Goal: Task Accomplishment & Management: Use online tool/utility

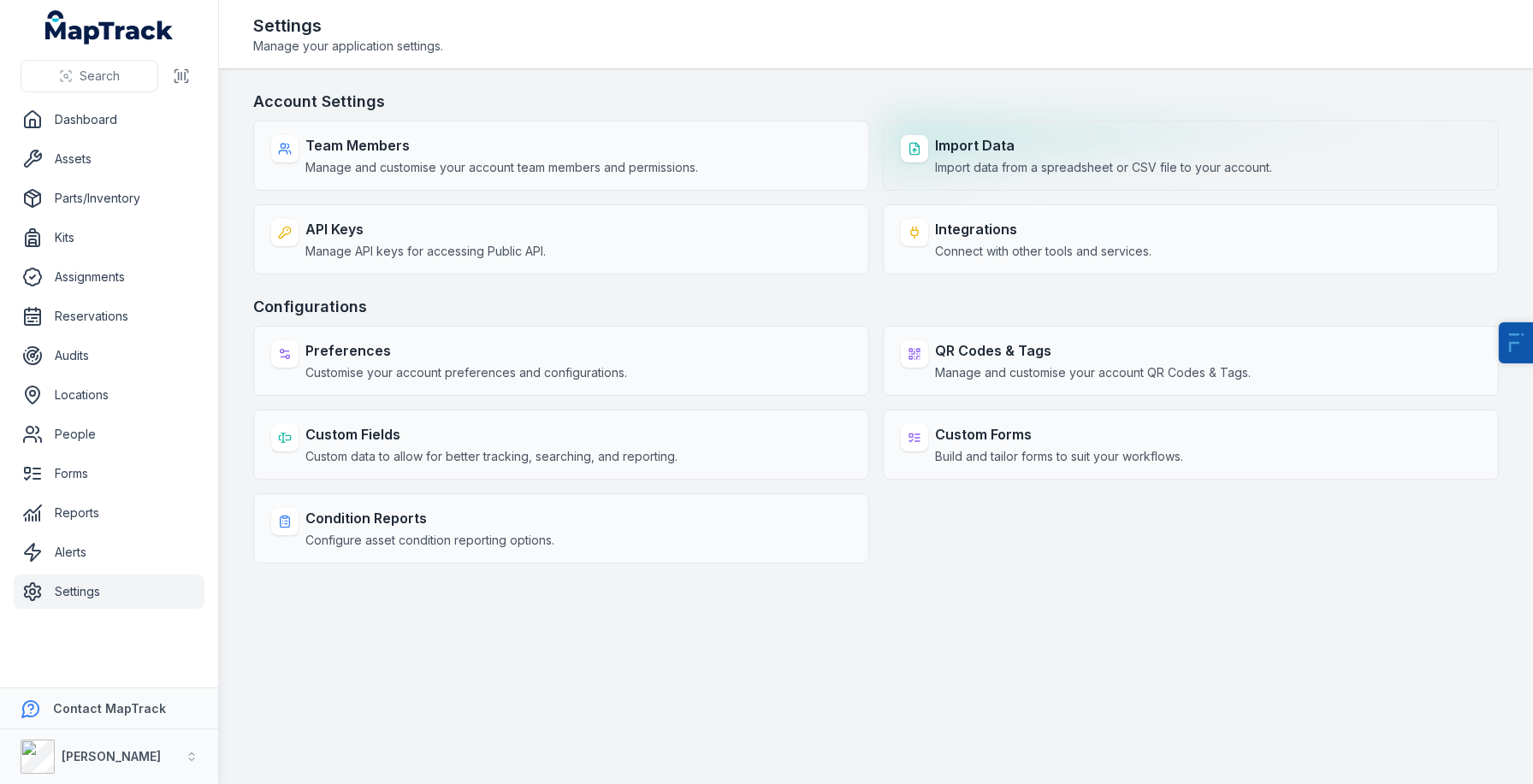
click at [985, 141] on strong "Import Data" at bounding box center [1104, 145] width 337 height 21
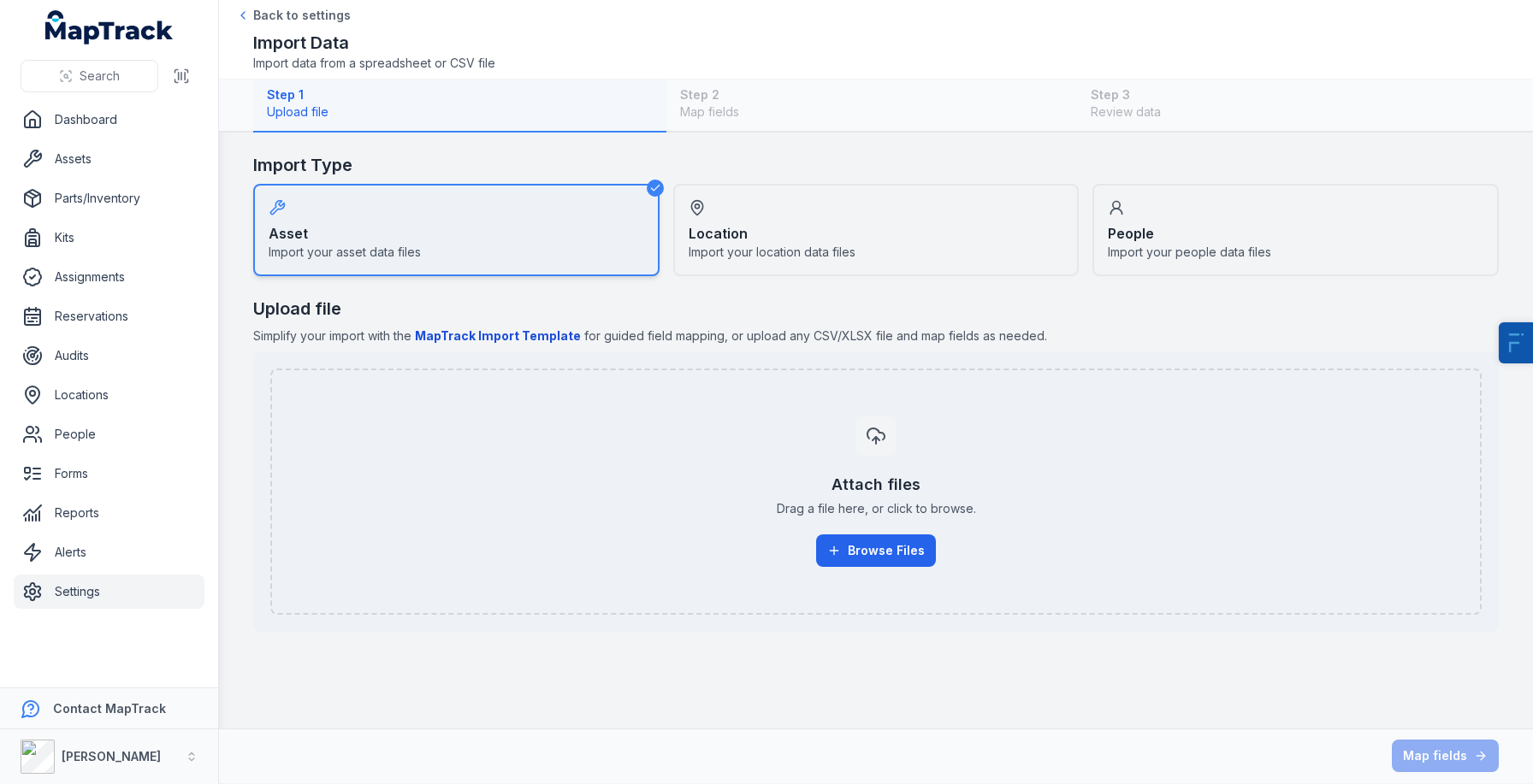
click at [849, 571] on div "Attach files Drag a file here, or click to browse. Browse Files" at bounding box center [876, 492] width 1174 height 178
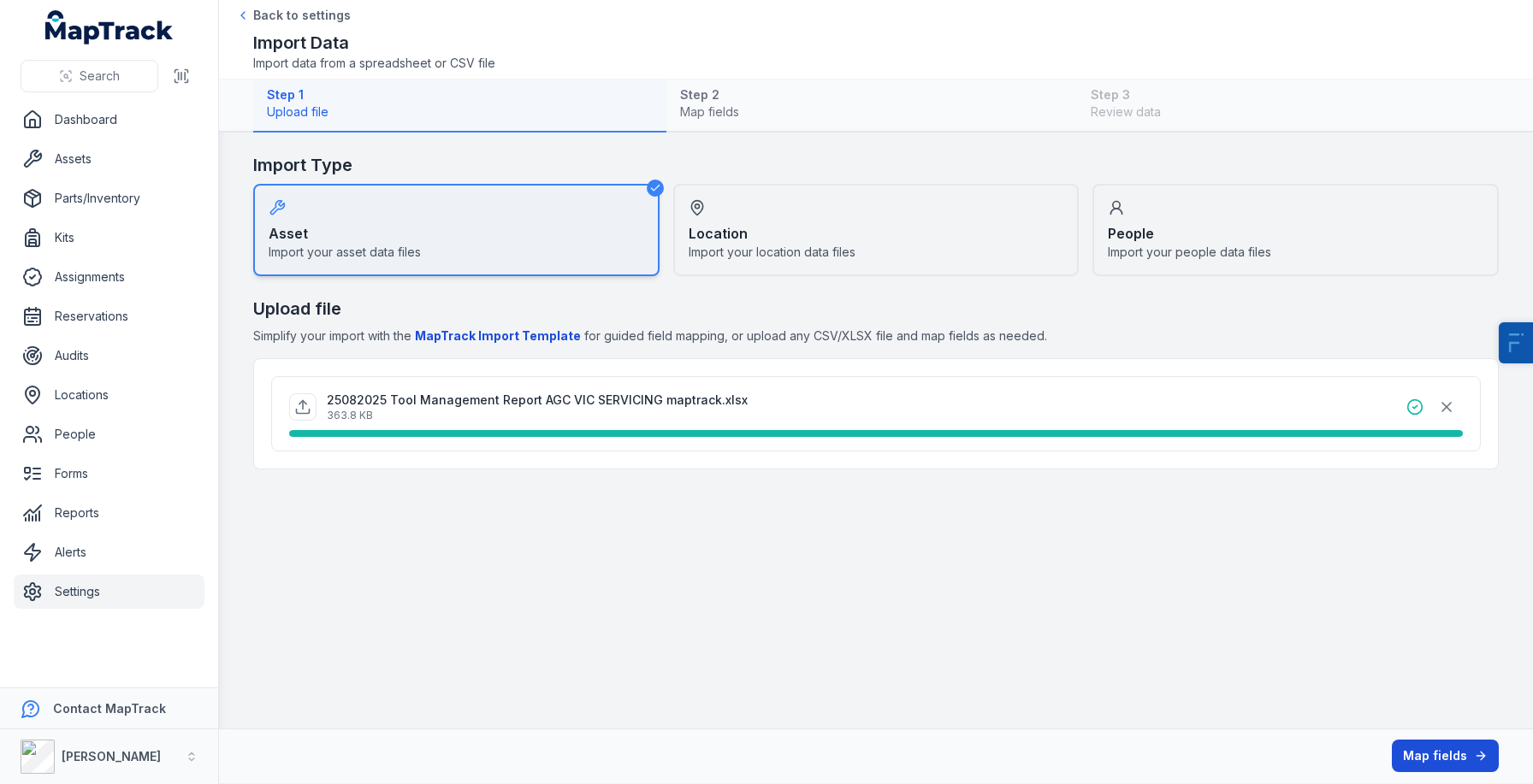
click at [1423, 756] on button "Map fields" at bounding box center [1445, 755] width 107 height 33
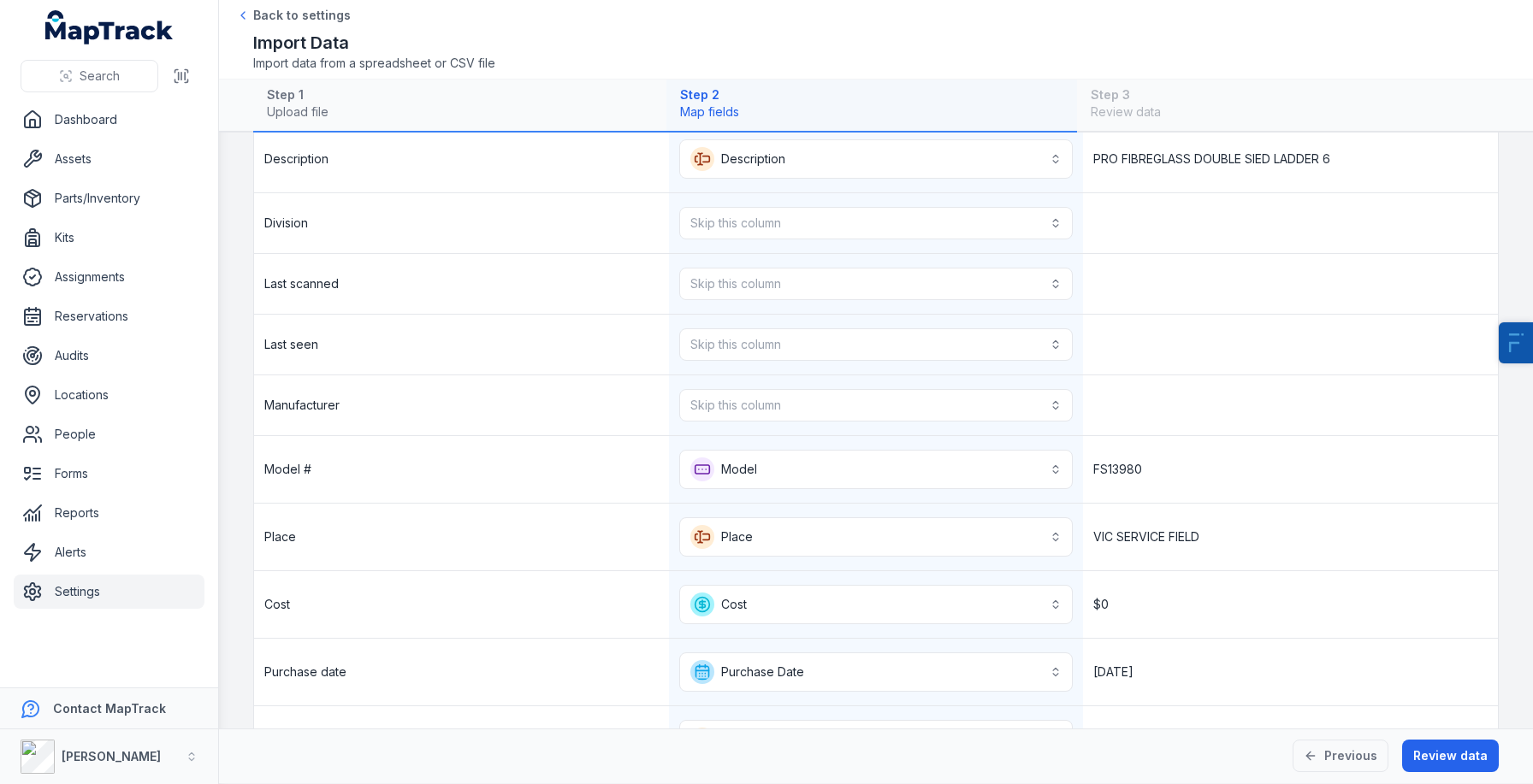
scroll to position [583, 0]
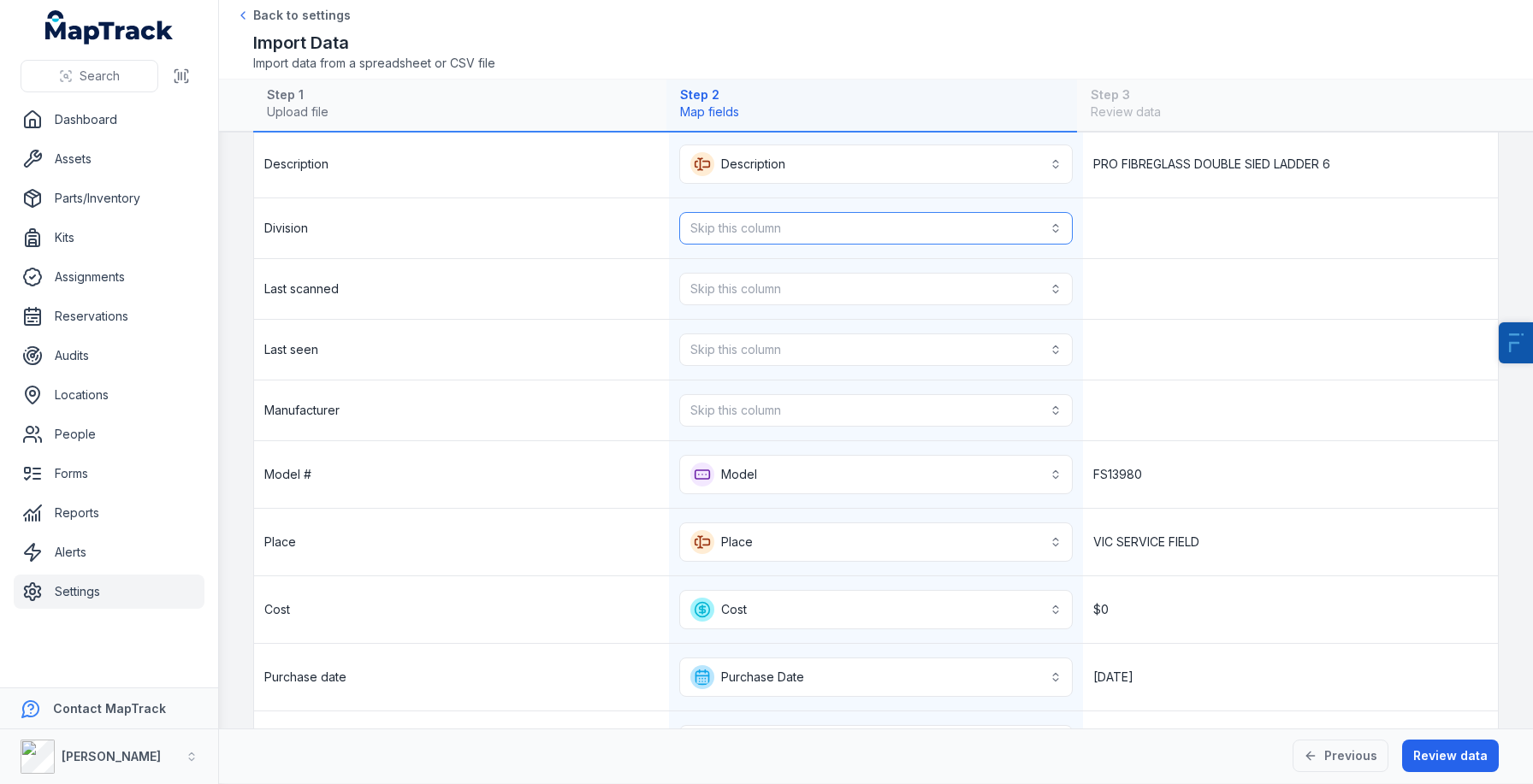
click at [887, 227] on button "Skip this column" at bounding box center [876, 228] width 394 height 33
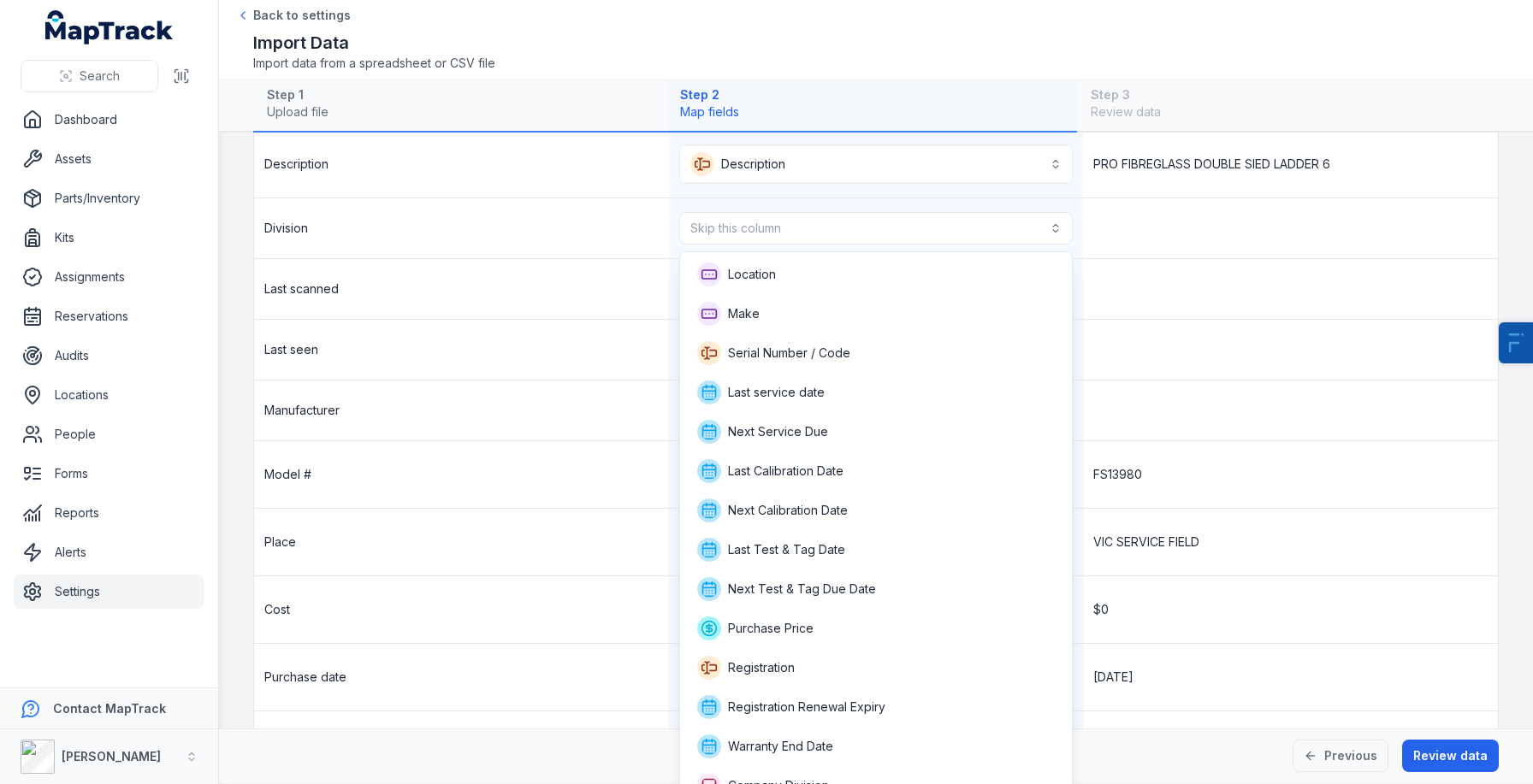
click at [498, 399] on div "**********" at bounding box center [876, 285] width 1244 height 1228
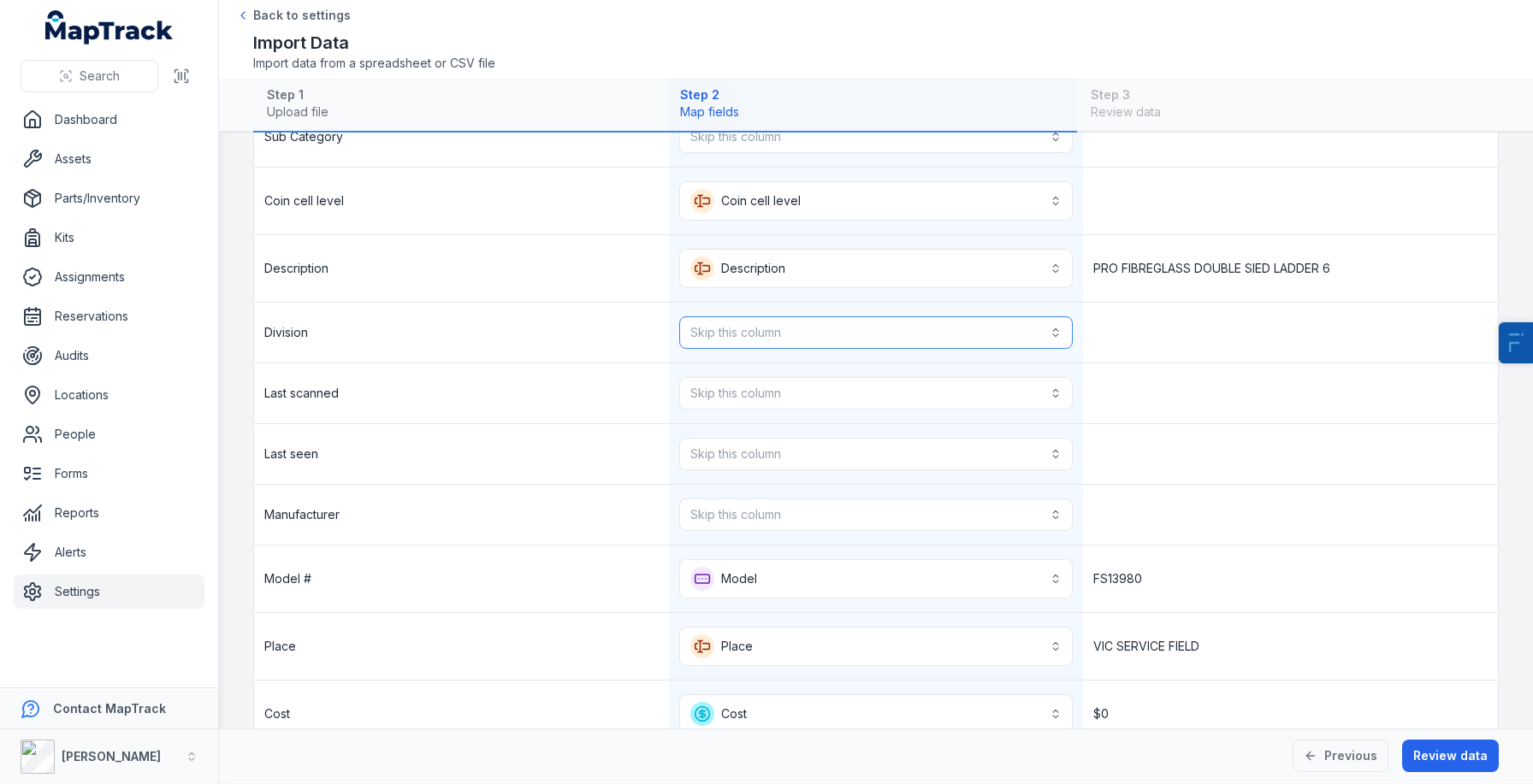
scroll to position [497, 0]
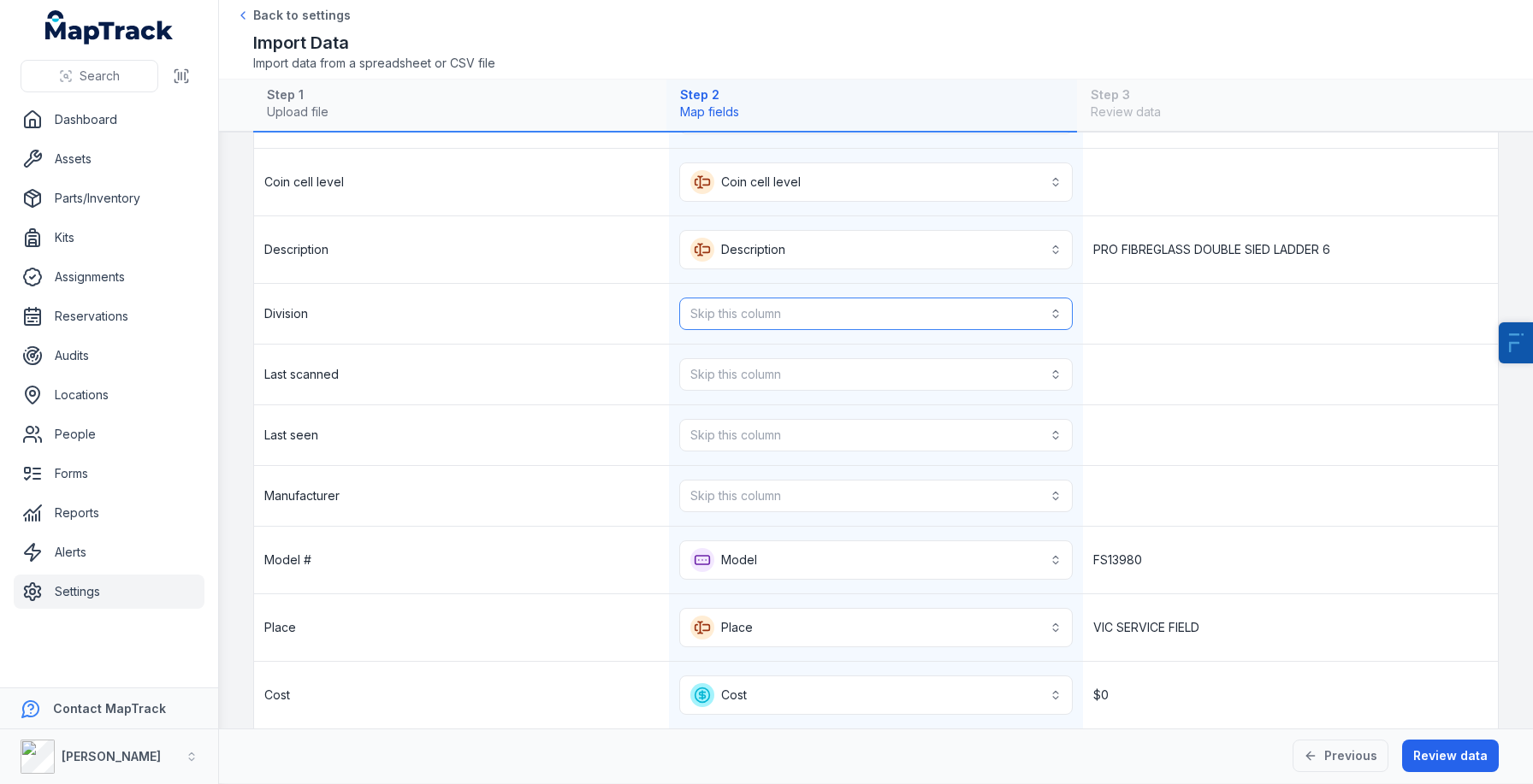
click at [794, 322] on button "Skip this column" at bounding box center [876, 313] width 394 height 33
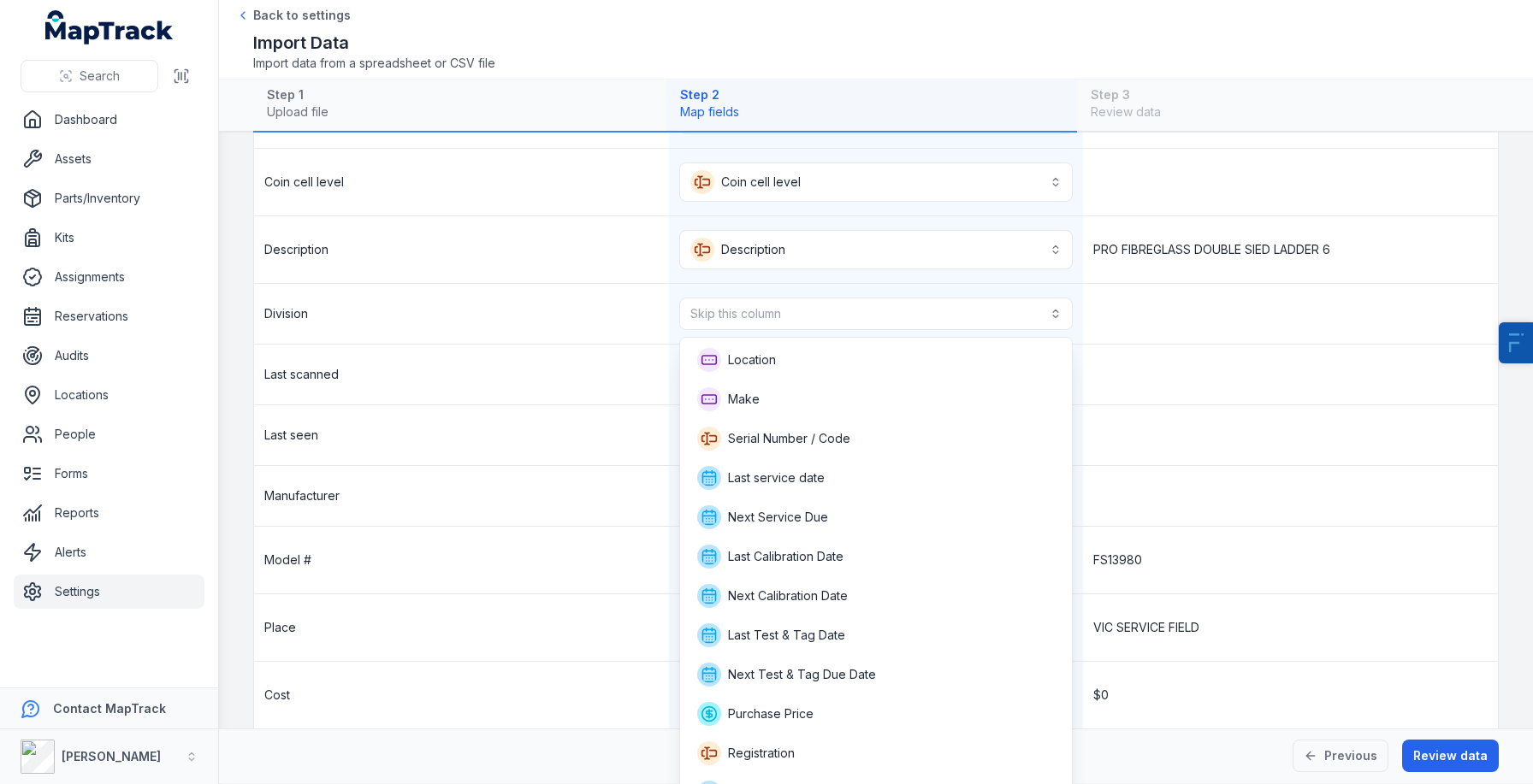
click at [517, 508] on div "**********" at bounding box center [876, 371] width 1244 height 1228
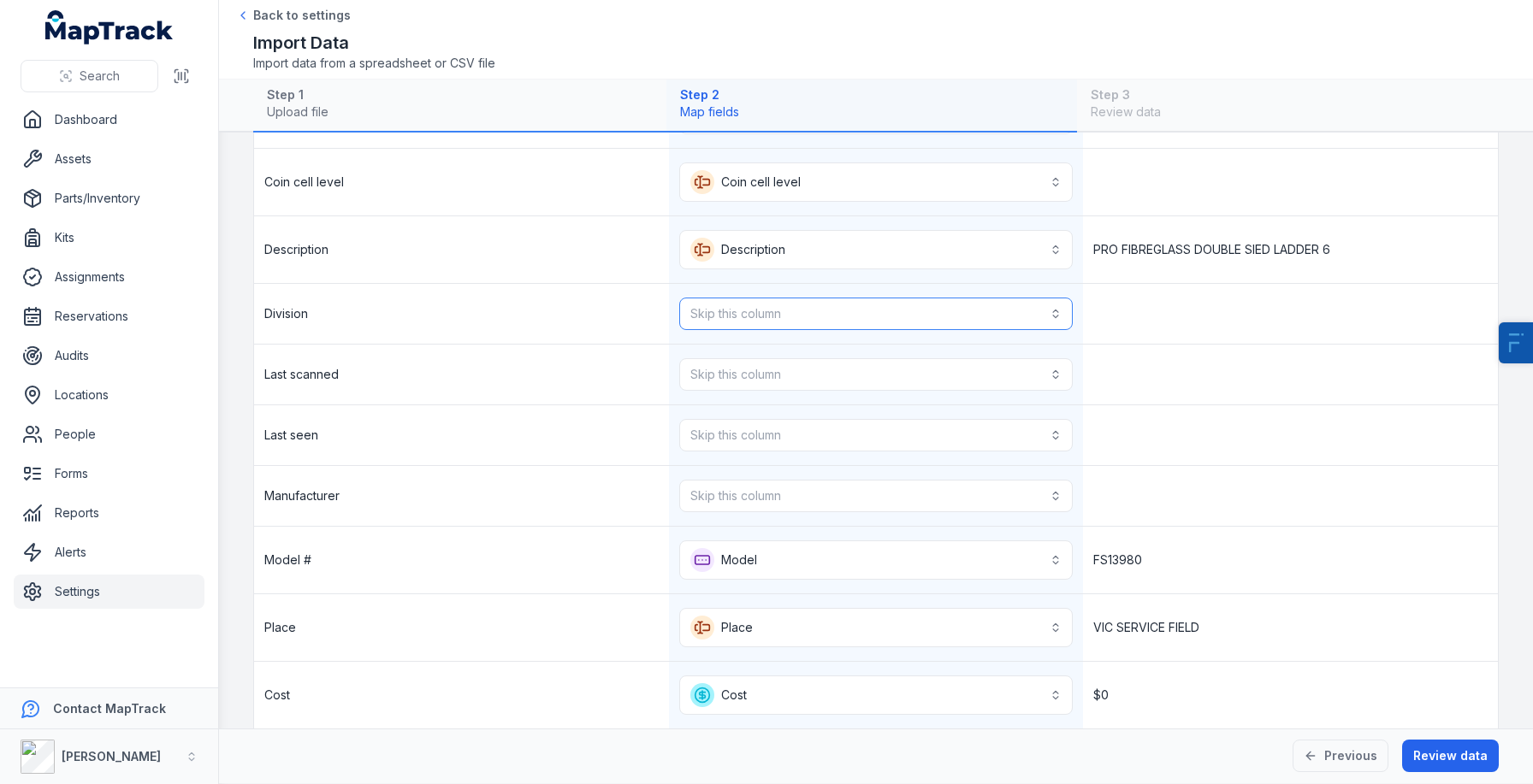
scroll to position [588, 0]
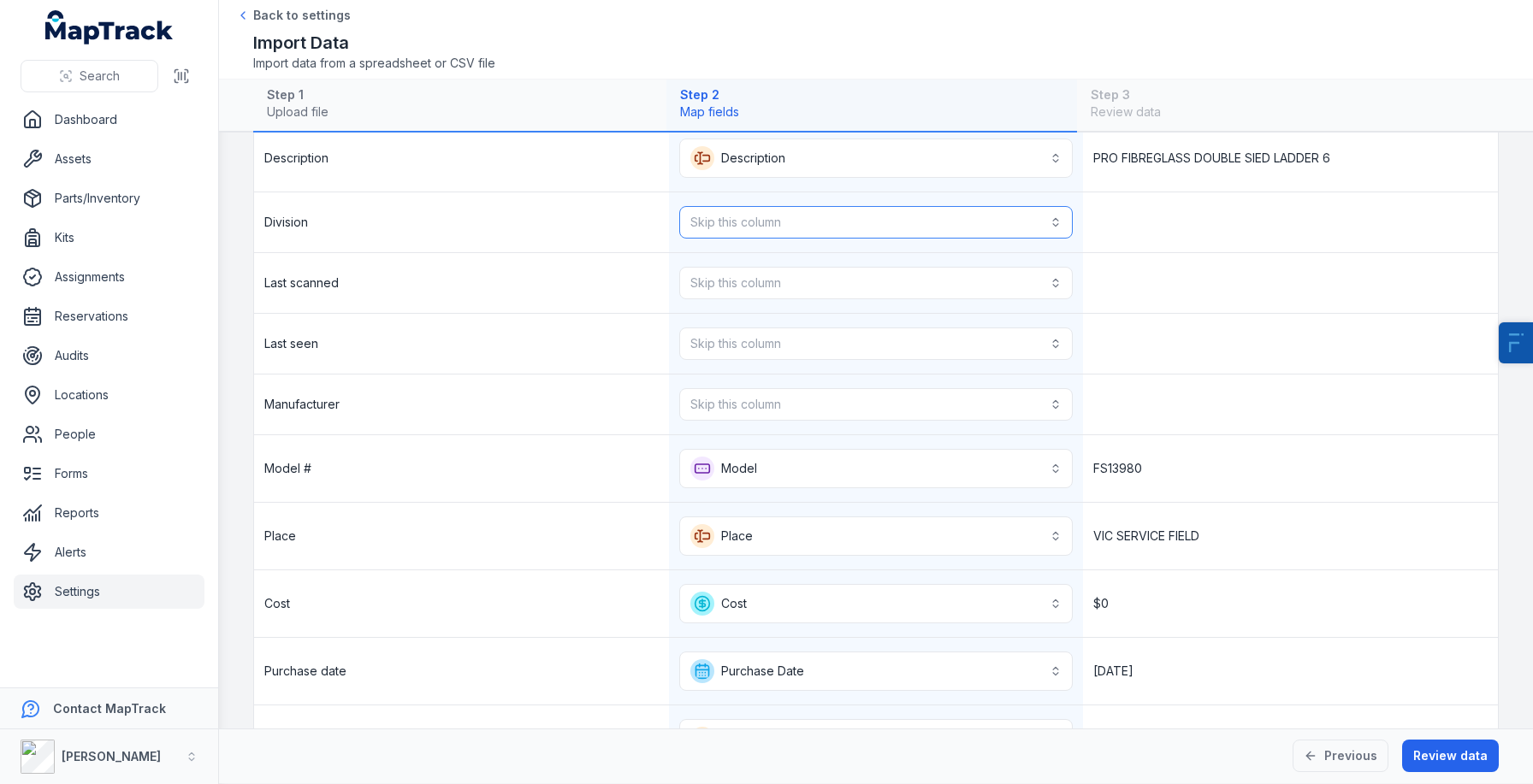
click at [748, 206] on button "Skip this column" at bounding box center [876, 222] width 394 height 33
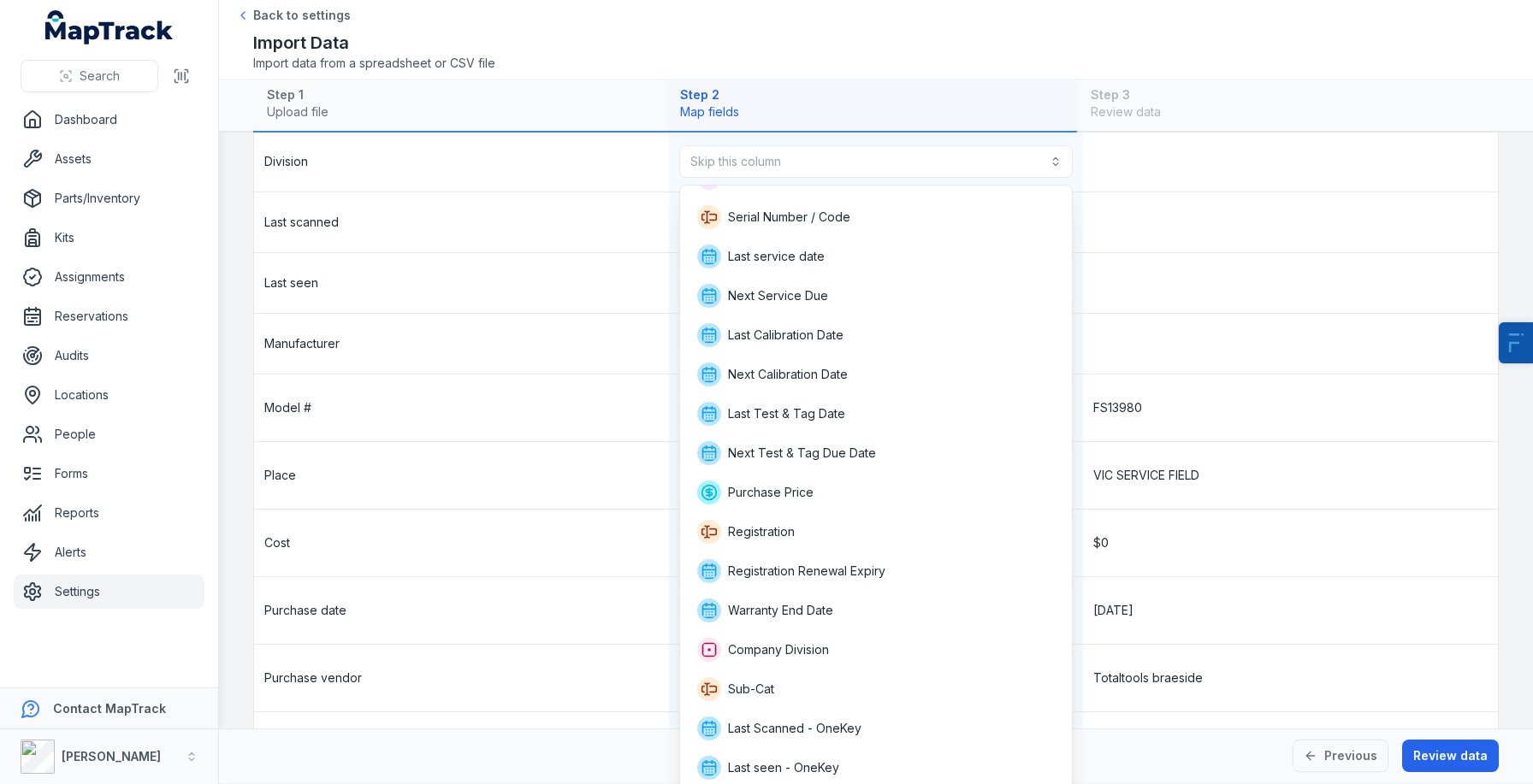
scroll to position [671, 0]
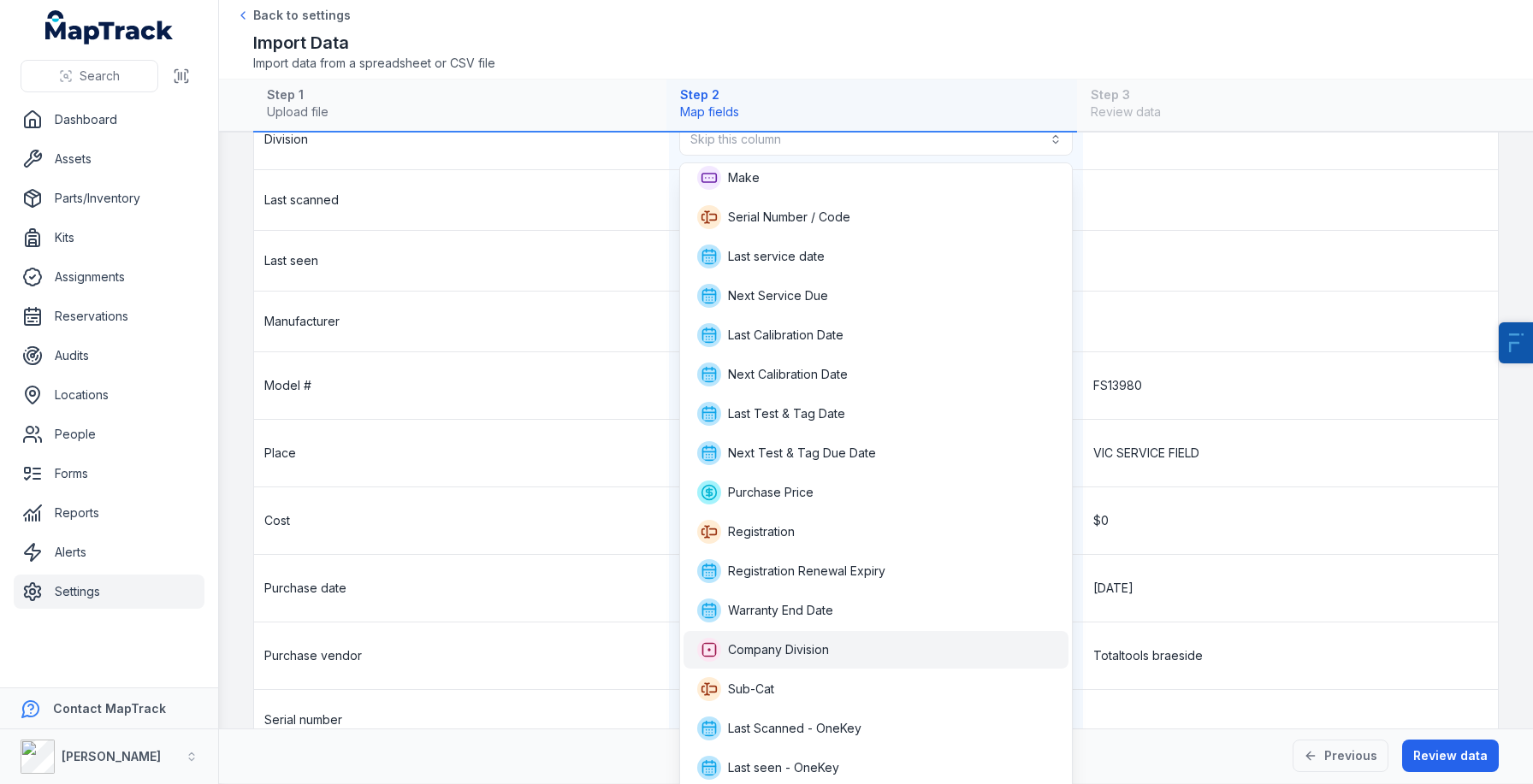
click at [811, 631] on div "Company Division" at bounding box center [876, 650] width 386 height 38
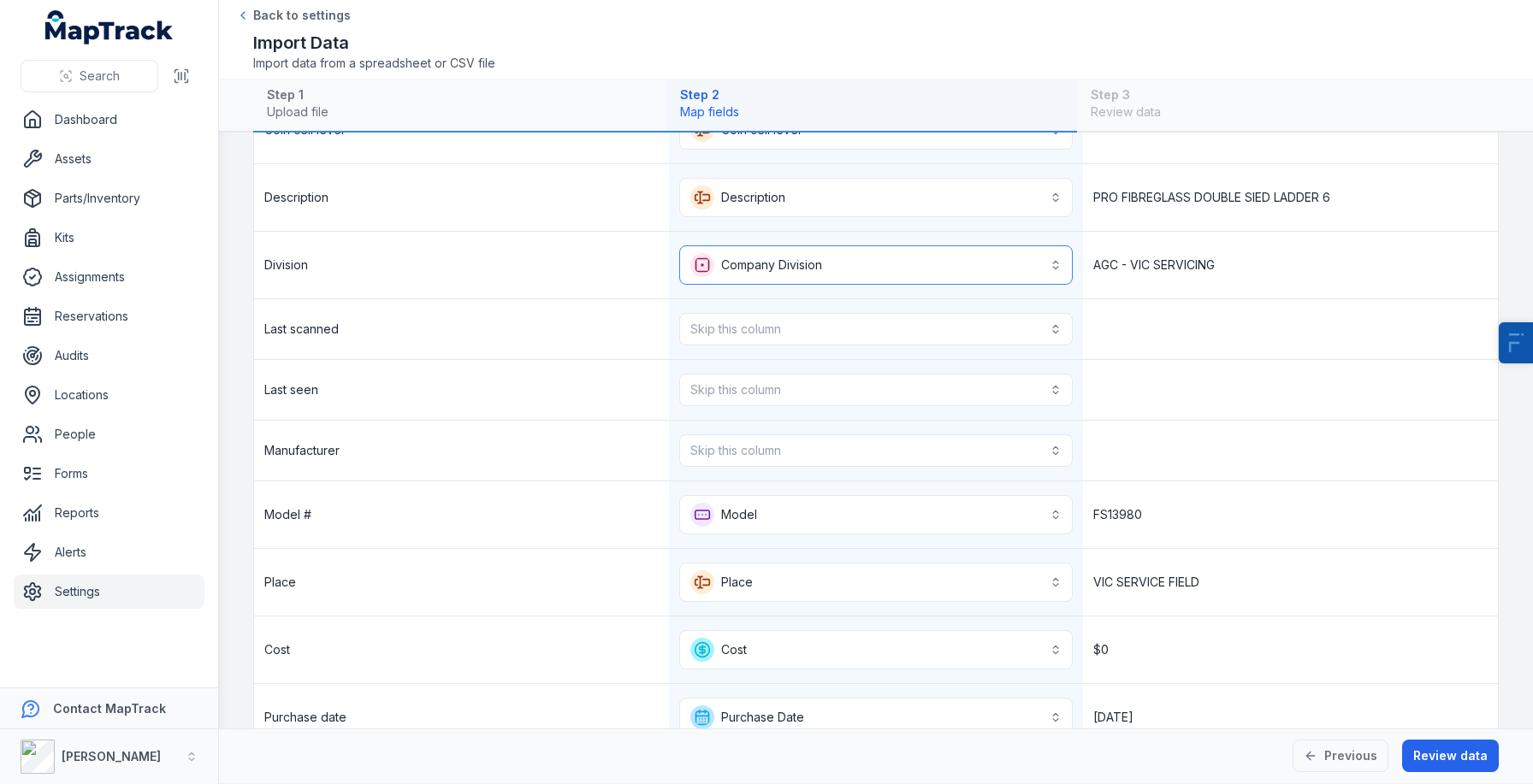
scroll to position [523, 0]
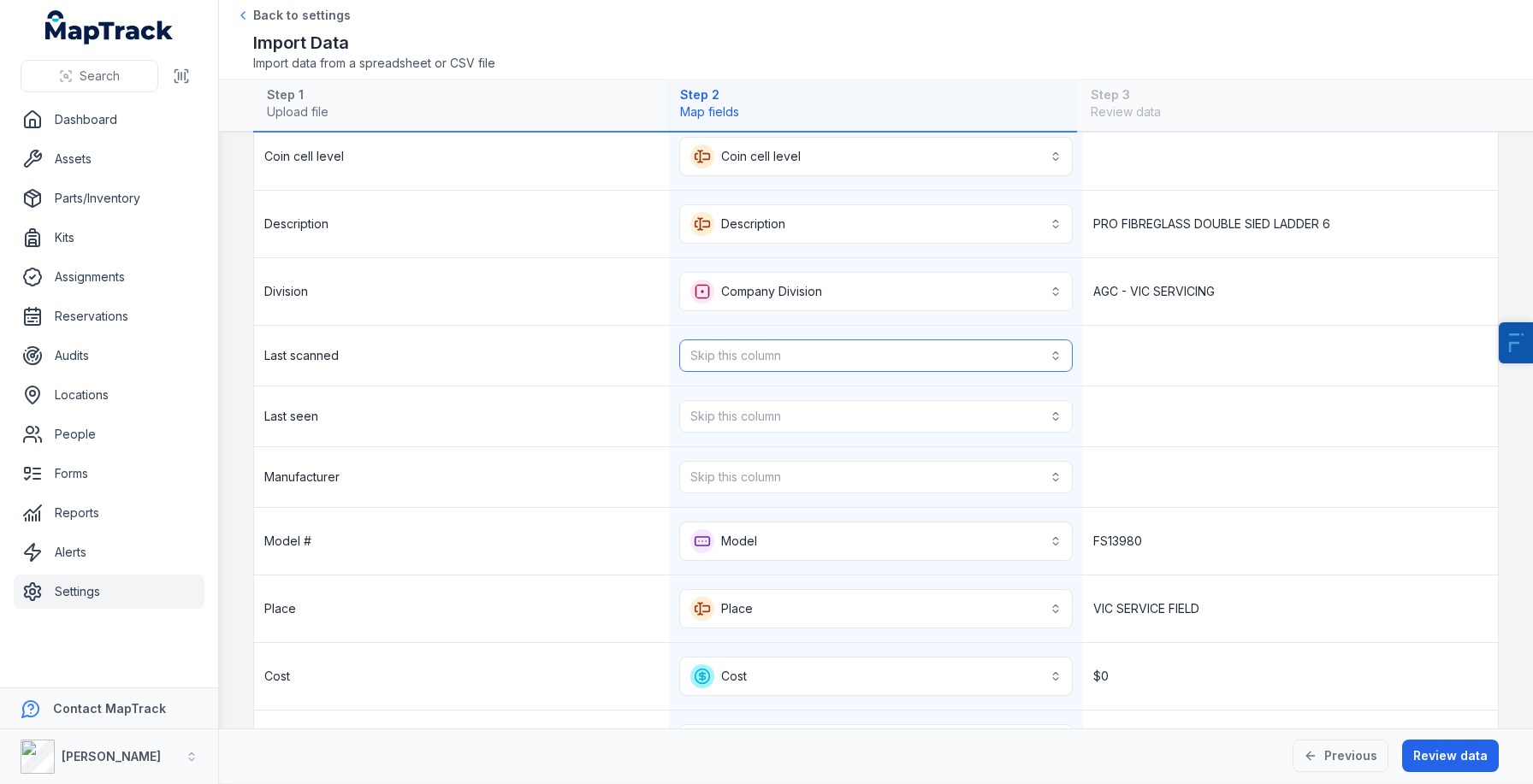
click at [780, 364] on button "Skip this column" at bounding box center [876, 355] width 394 height 33
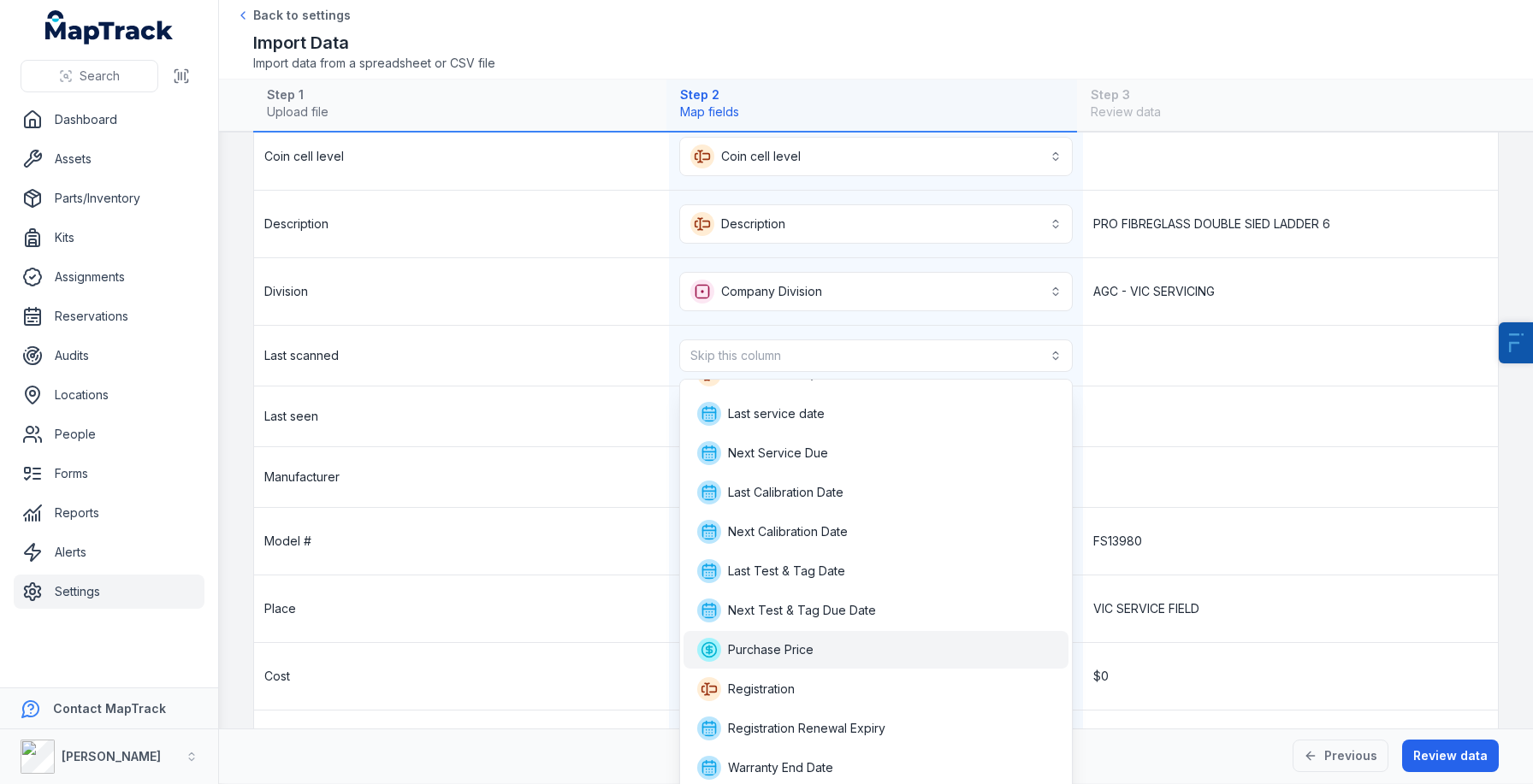
scroll to position [224, 0]
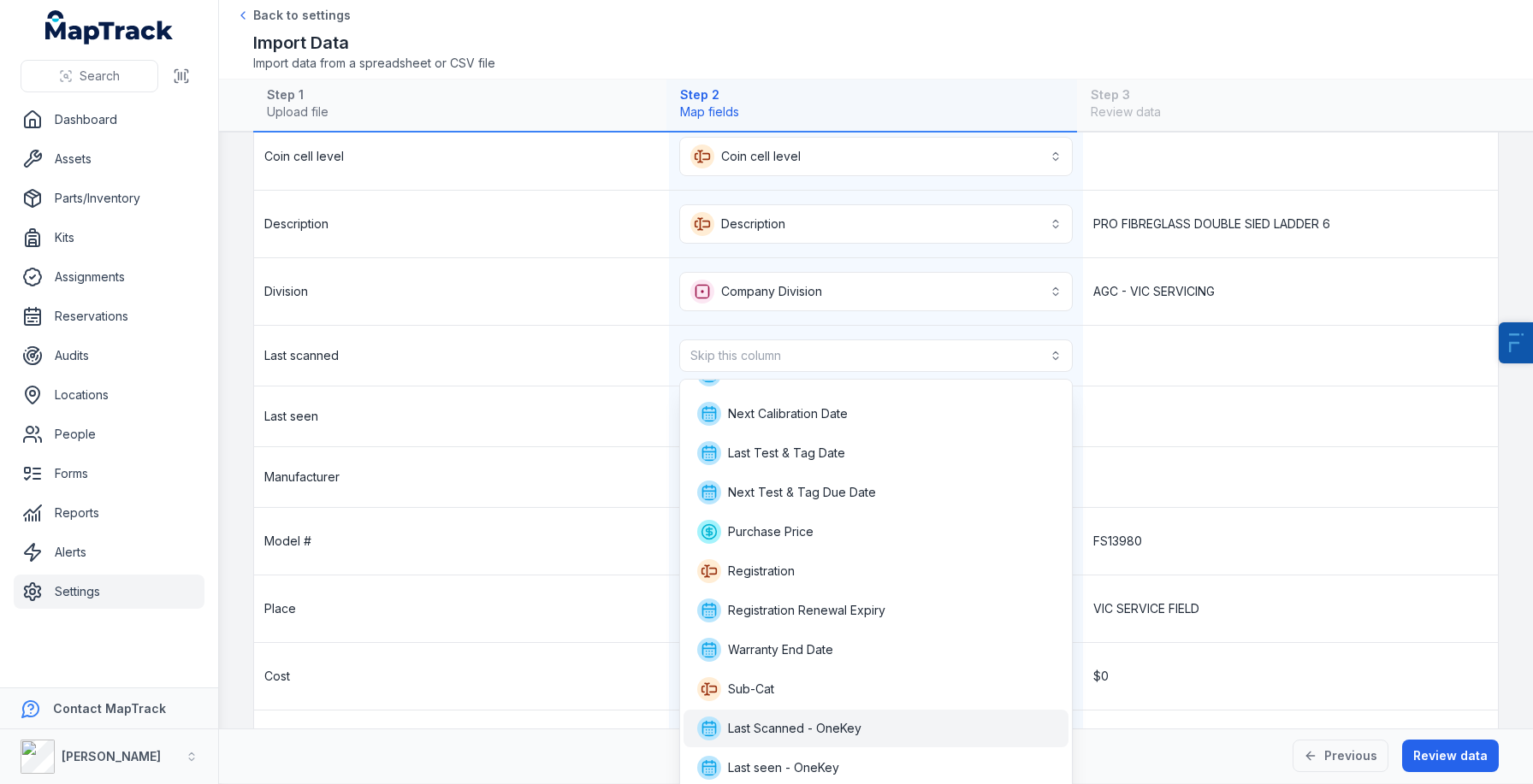
click at [855, 738] on span "Last Scanned - OneKey" at bounding box center [779, 728] width 165 height 24
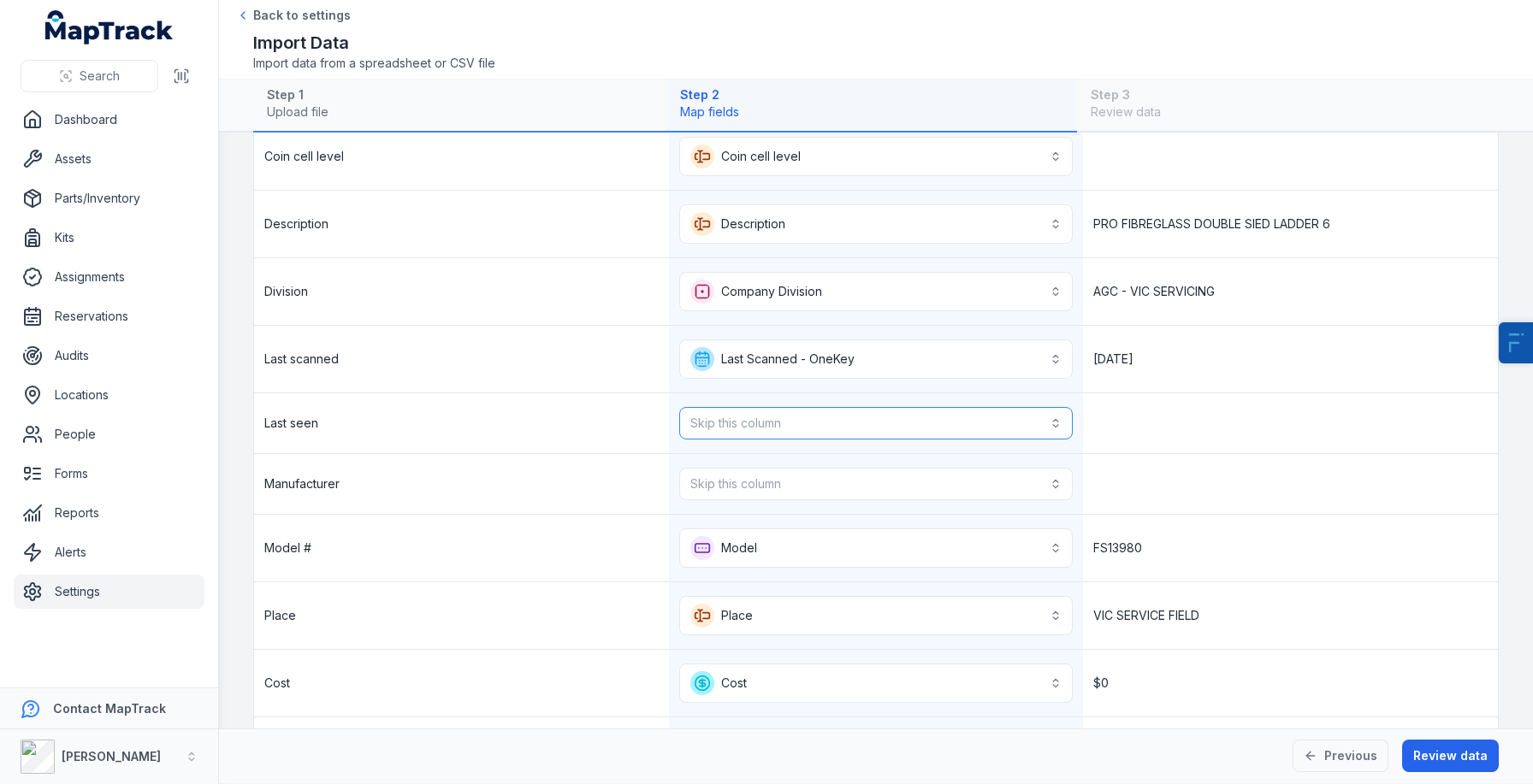
click at [907, 435] on button "Skip this column" at bounding box center [876, 423] width 394 height 33
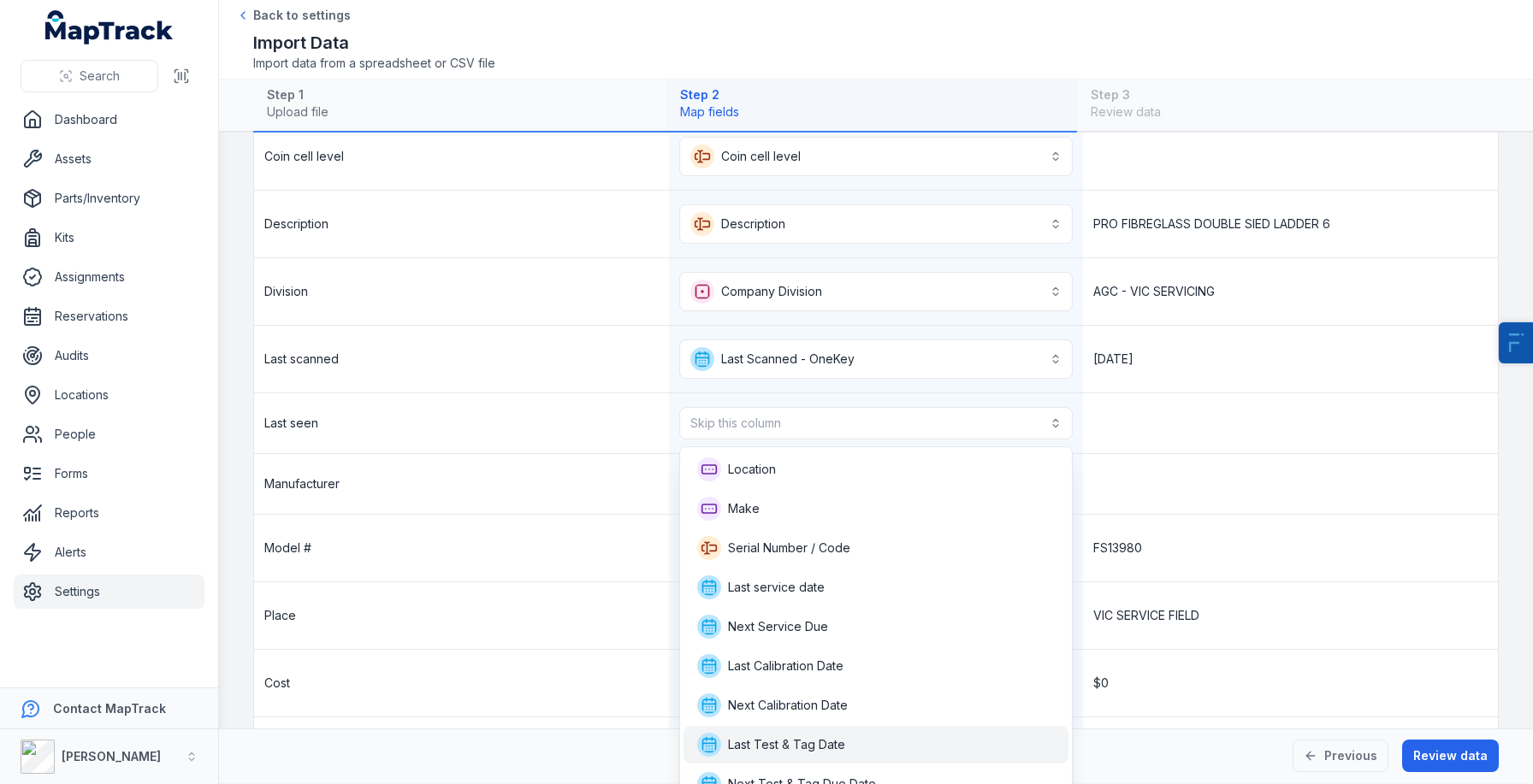
scroll to position [252, 0]
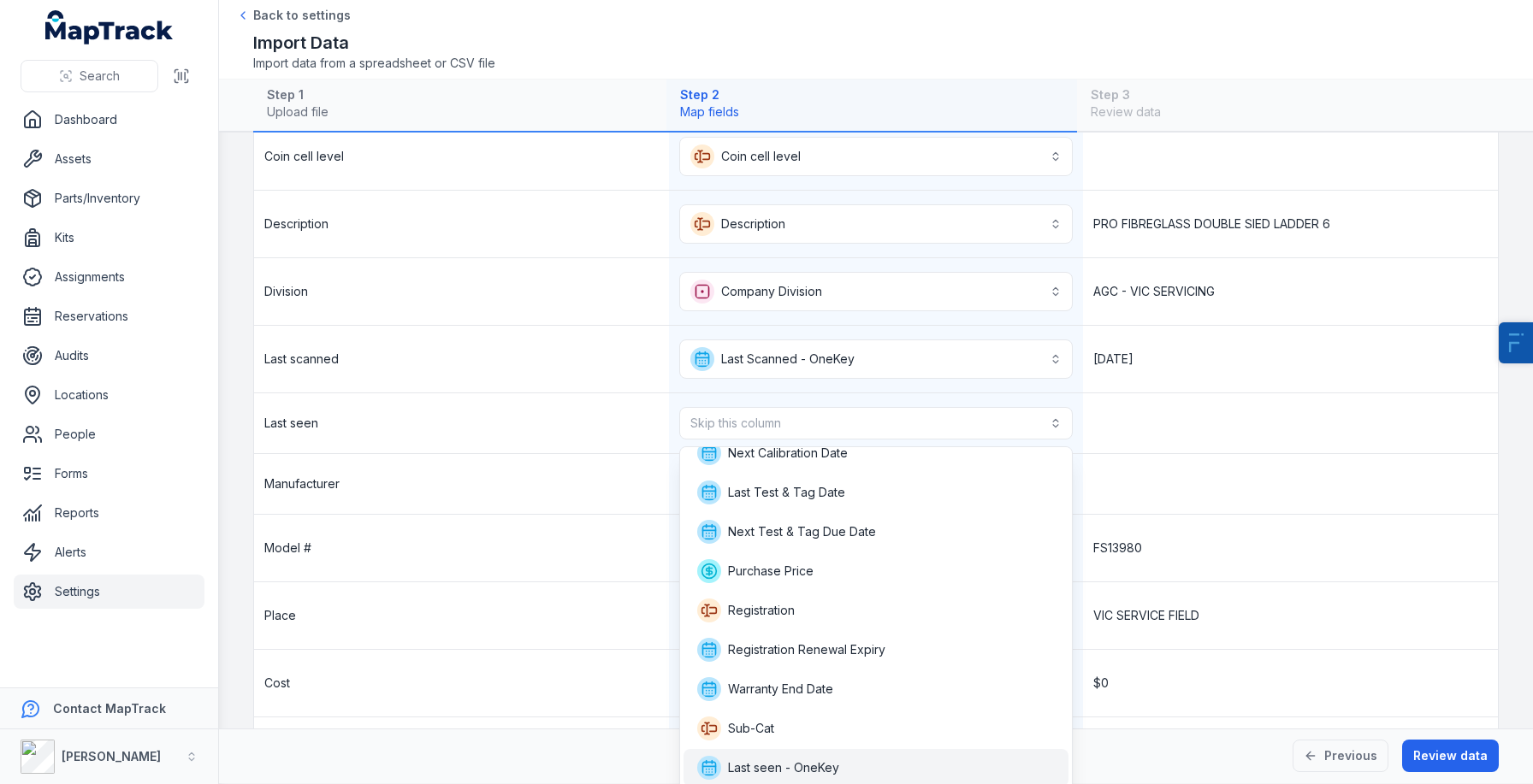
click at [877, 763] on div "Last seen - OneKey" at bounding box center [876, 768] width 358 height 24
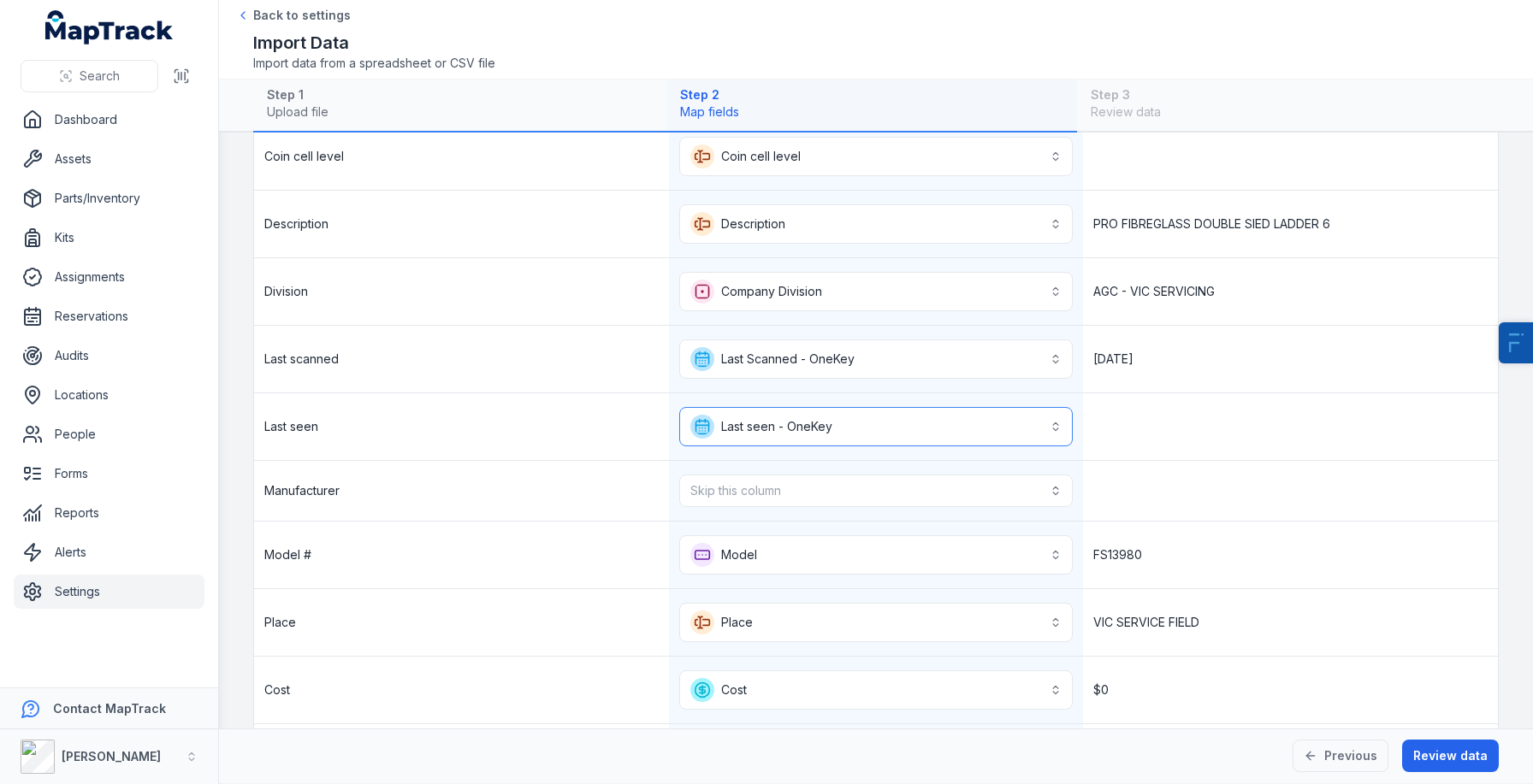
scroll to position [620, 0]
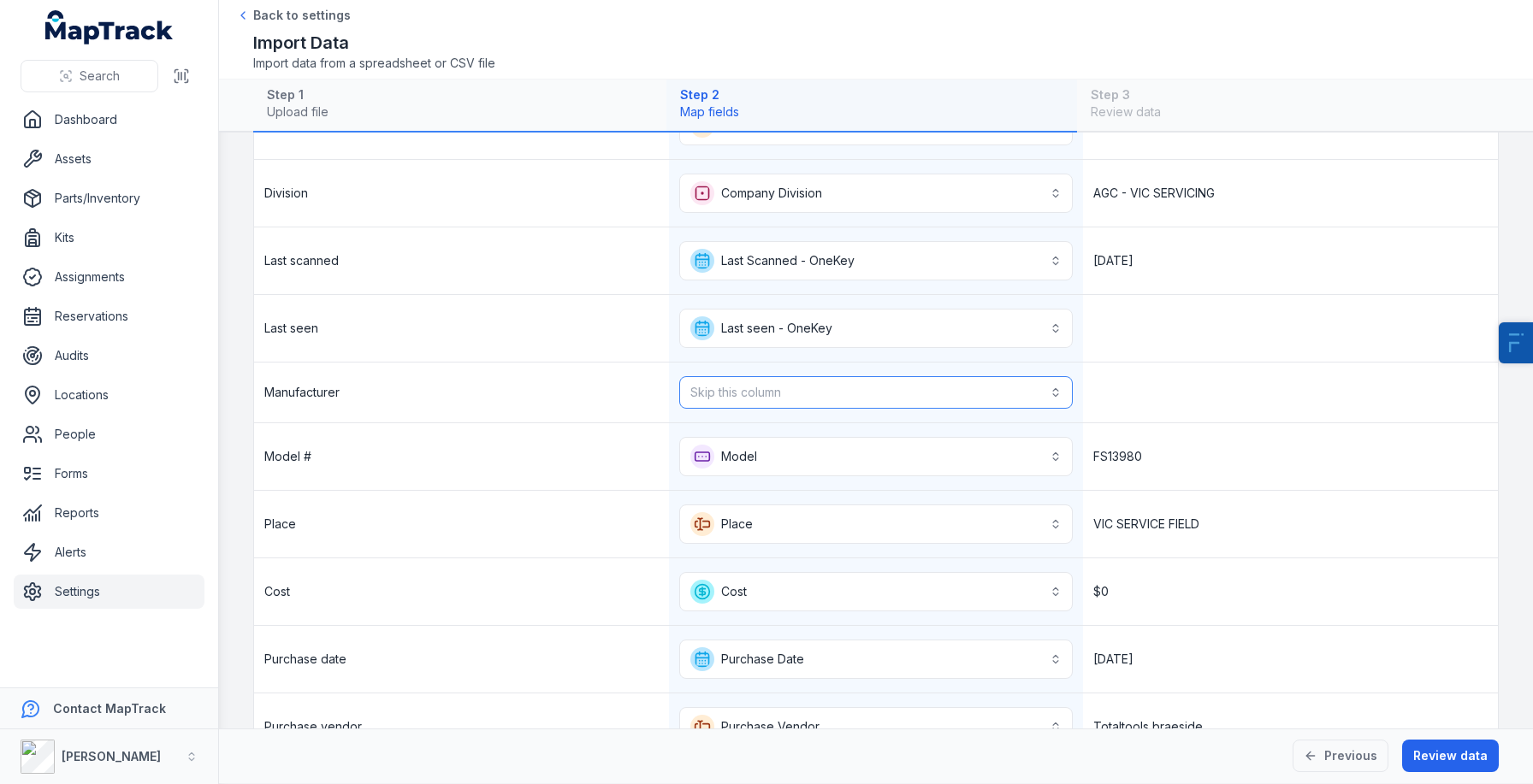
click at [785, 389] on button "Skip this column" at bounding box center [876, 392] width 394 height 33
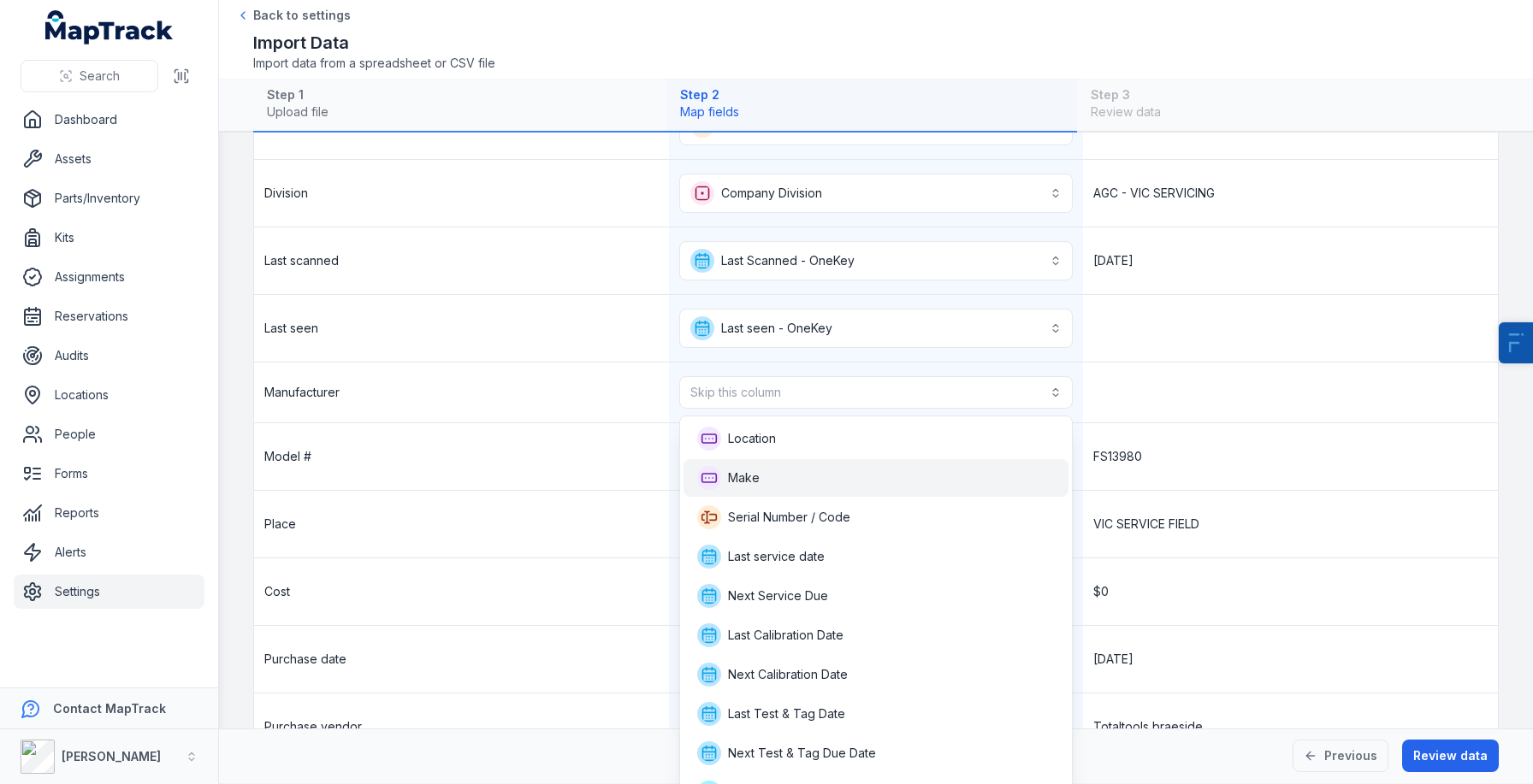
click at [783, 474] on div "Make" at bounding box center [876, 478] width 358 height 24
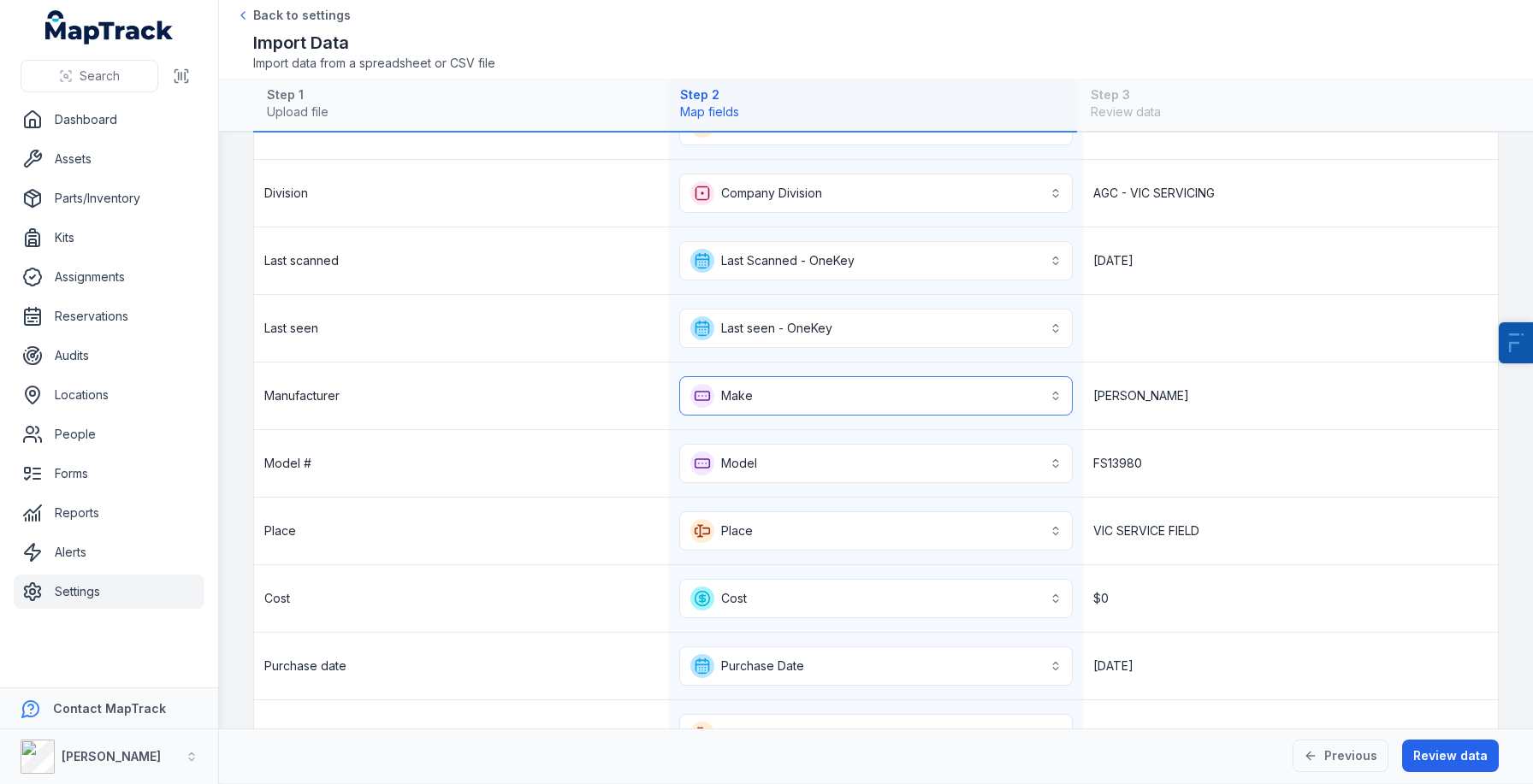
scroll to position [802, 0]
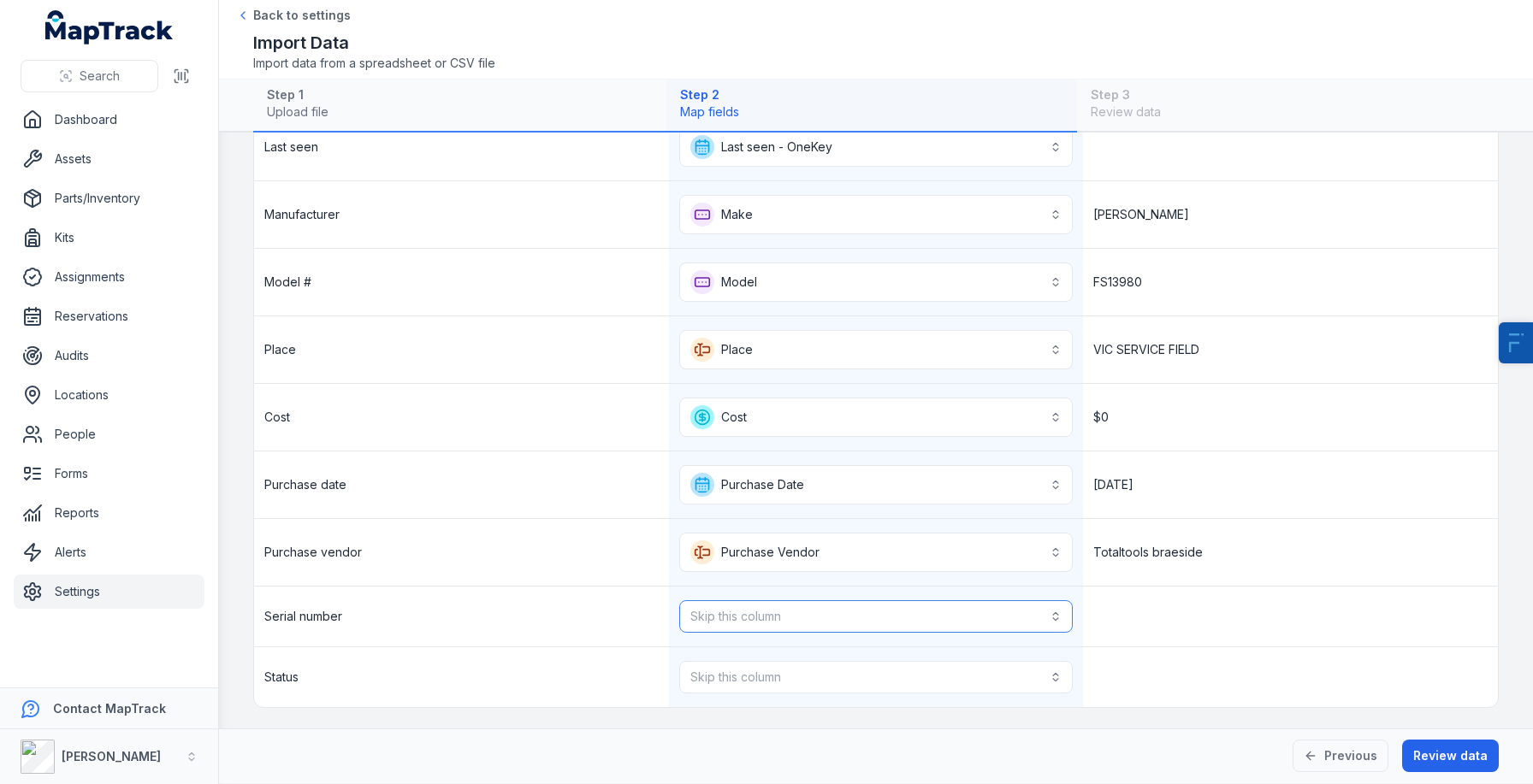
click at [766, 611] on button "Skip this column" at bounding box center [876, 616] width 394 height 33
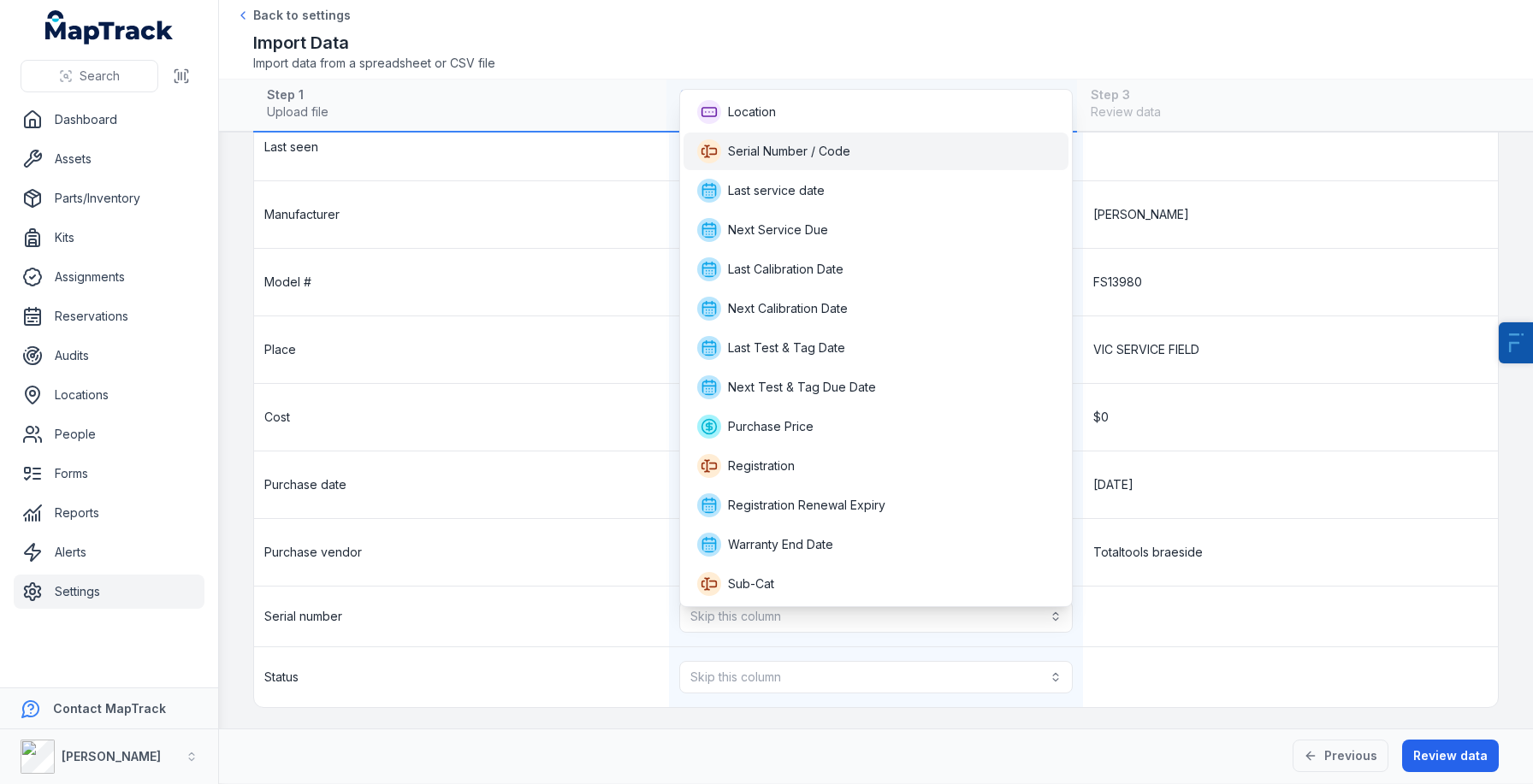
click at [835, 160] on span "Serial Number / Code" at bounding box center [773, 152] width 153 height 24
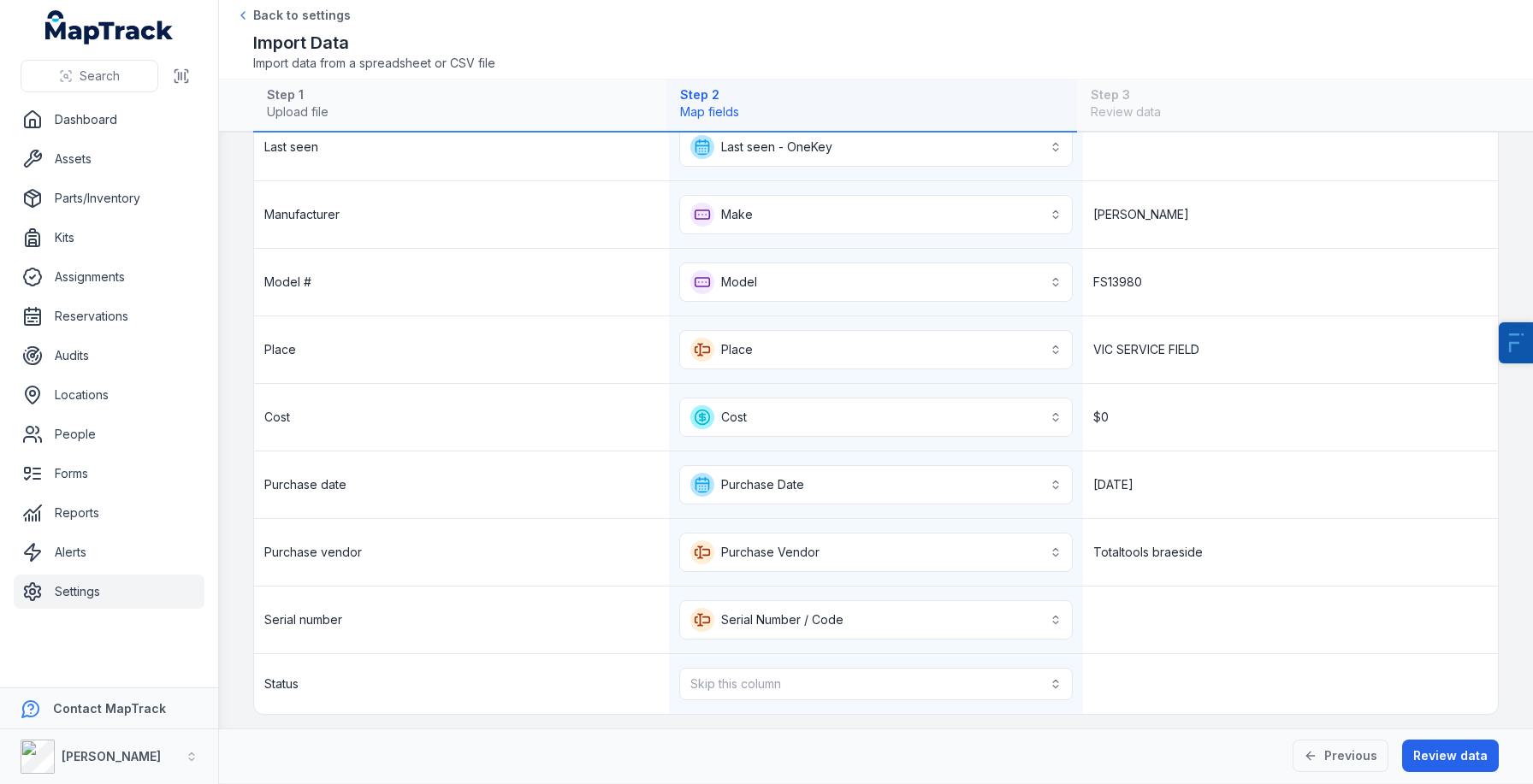
click at [552, 418] on div "Cost" at bounding box center [462, 417] width 415 height 67
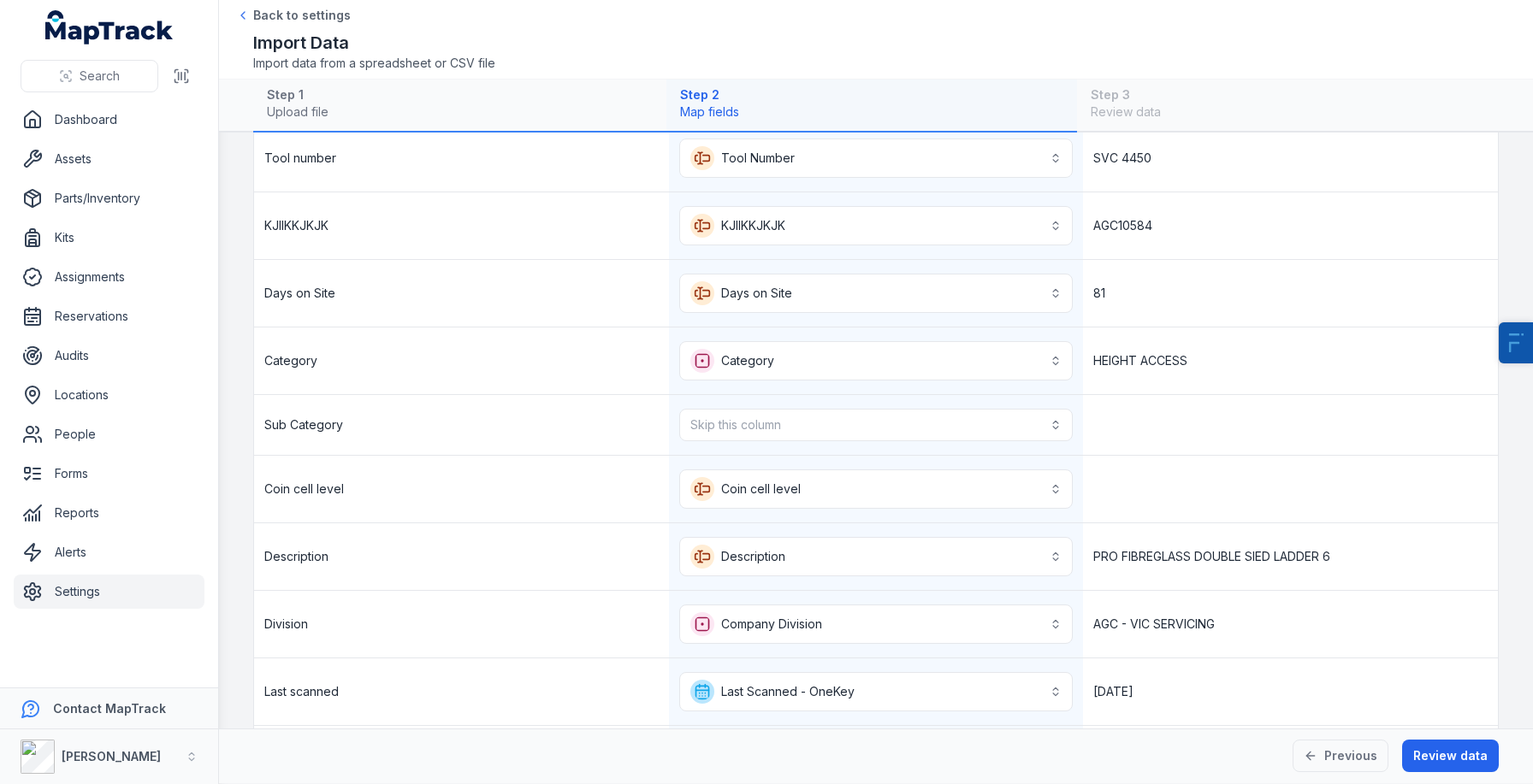
scroll to position [185, 0]
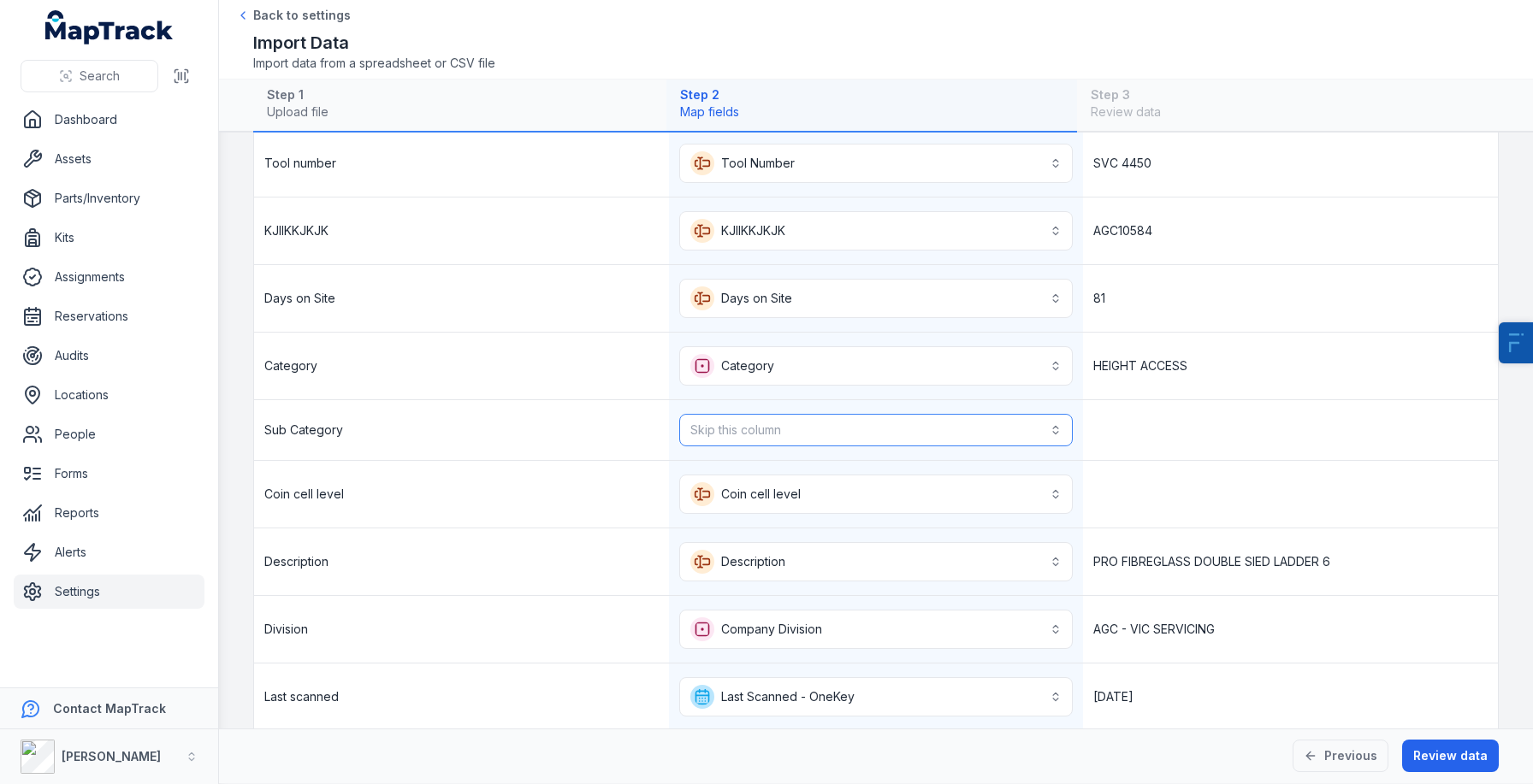
click at [716, 414] on button "Skip this column" at bounding box center [876, 430] width 394 height 33
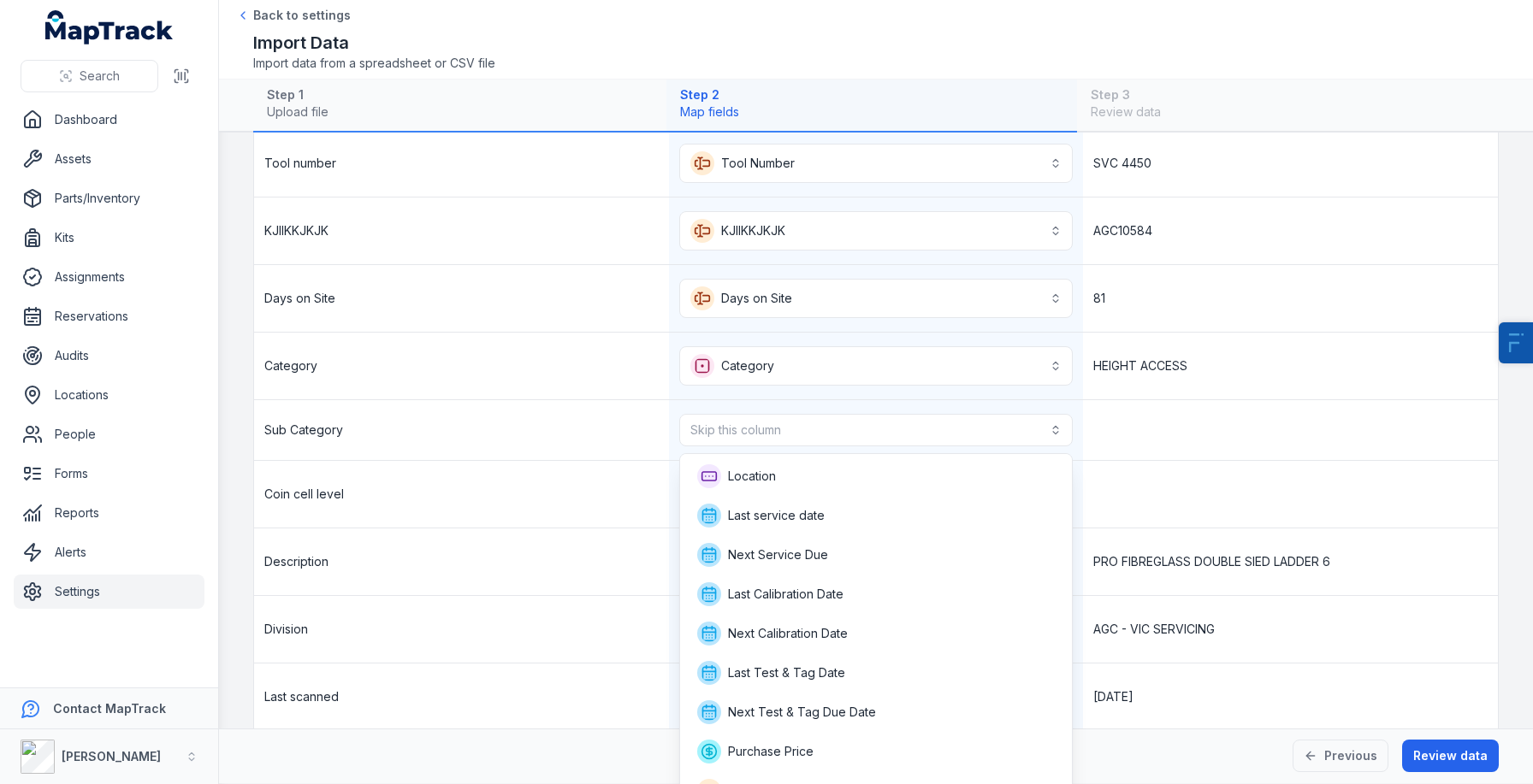
scroll to position [141, 0]
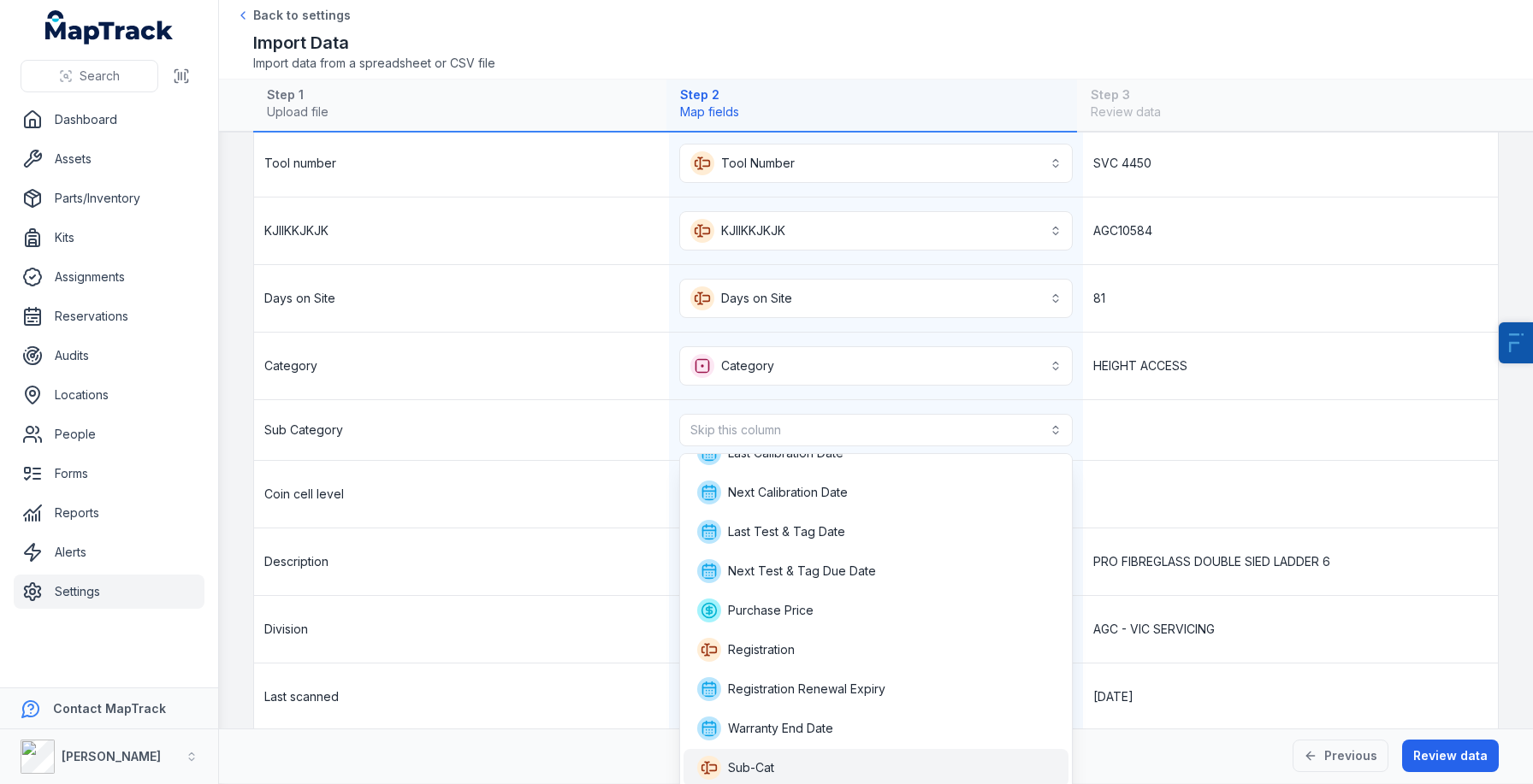
click at [790, 760] on div "Sub-Cat" at bounding box center [876, 768] width 358 height 24
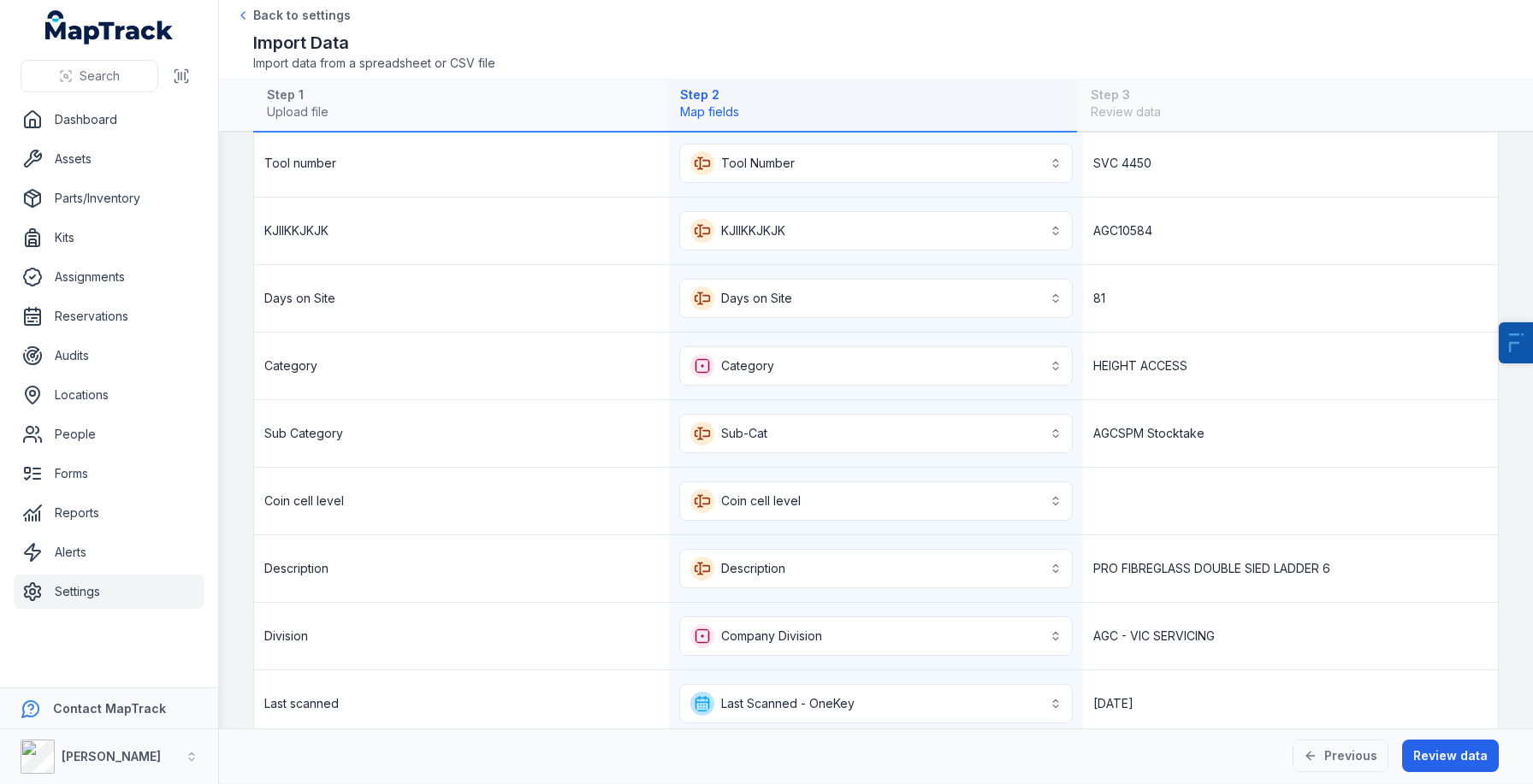
click at [586, 489] on div "Coin cell level" at bounding box center [462, 501] width 415 height 67
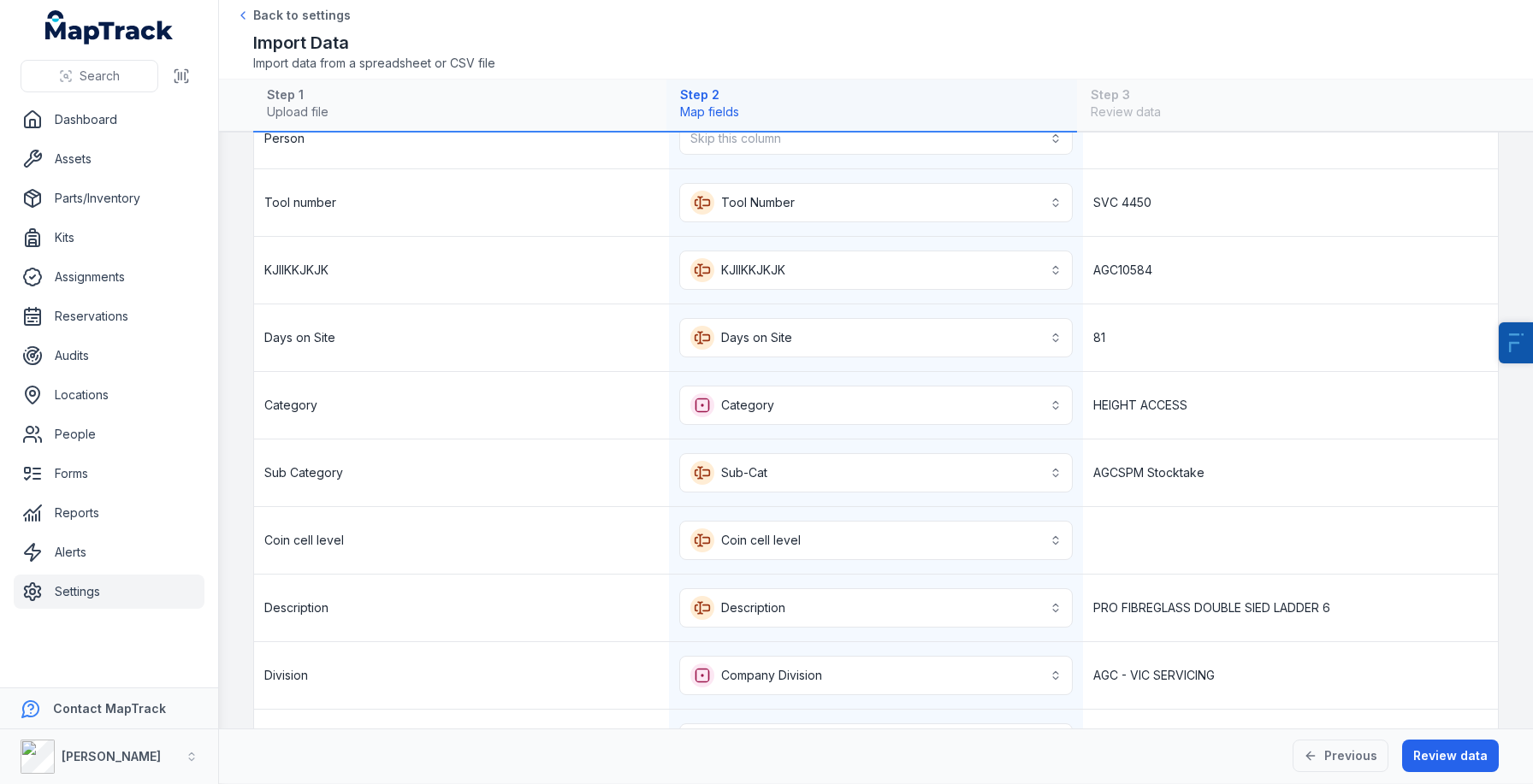
scroll to position [0, 0]
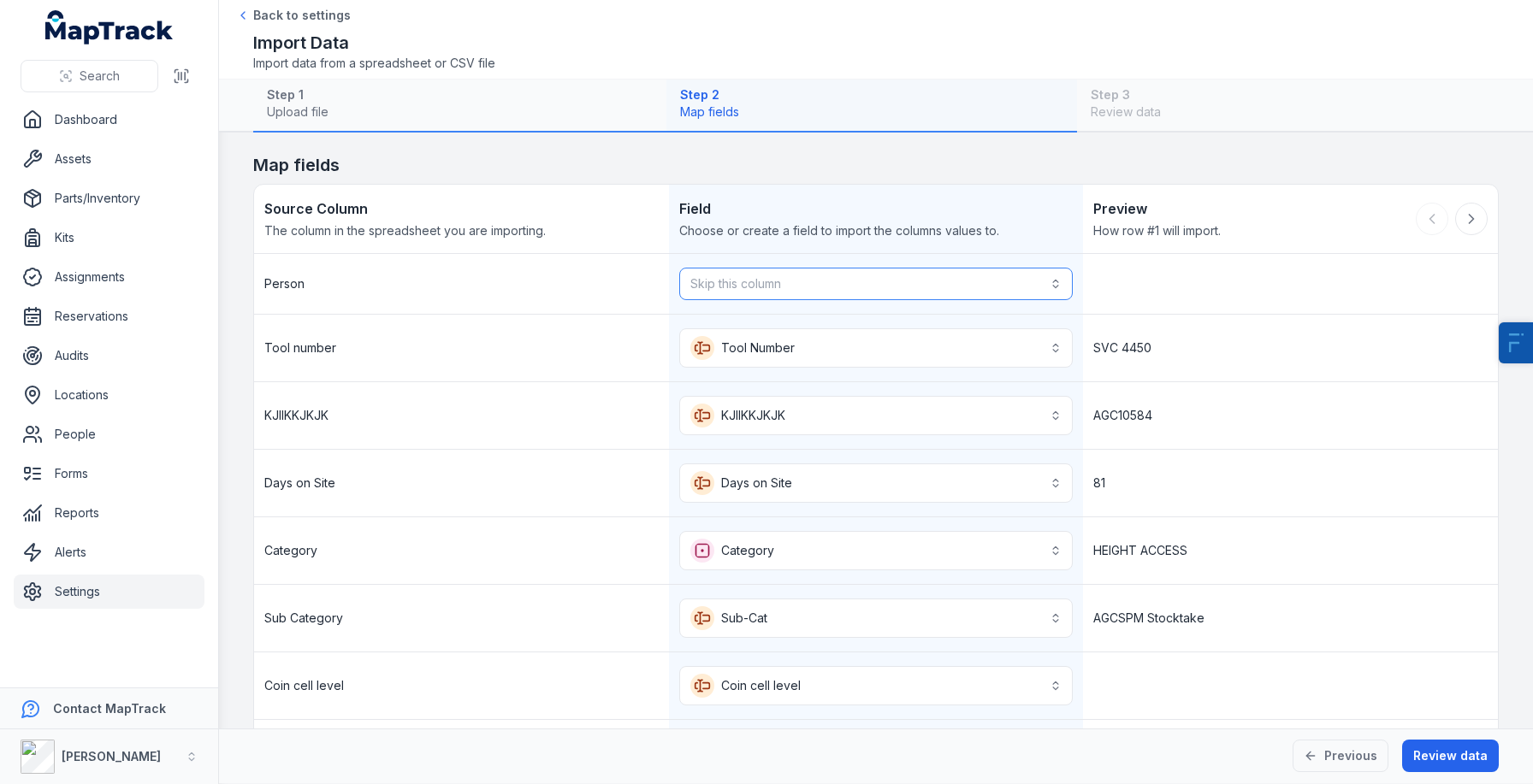
click at [773, 287] on button "Skip this column" at bounding box center [876, 283] width 394 height 33
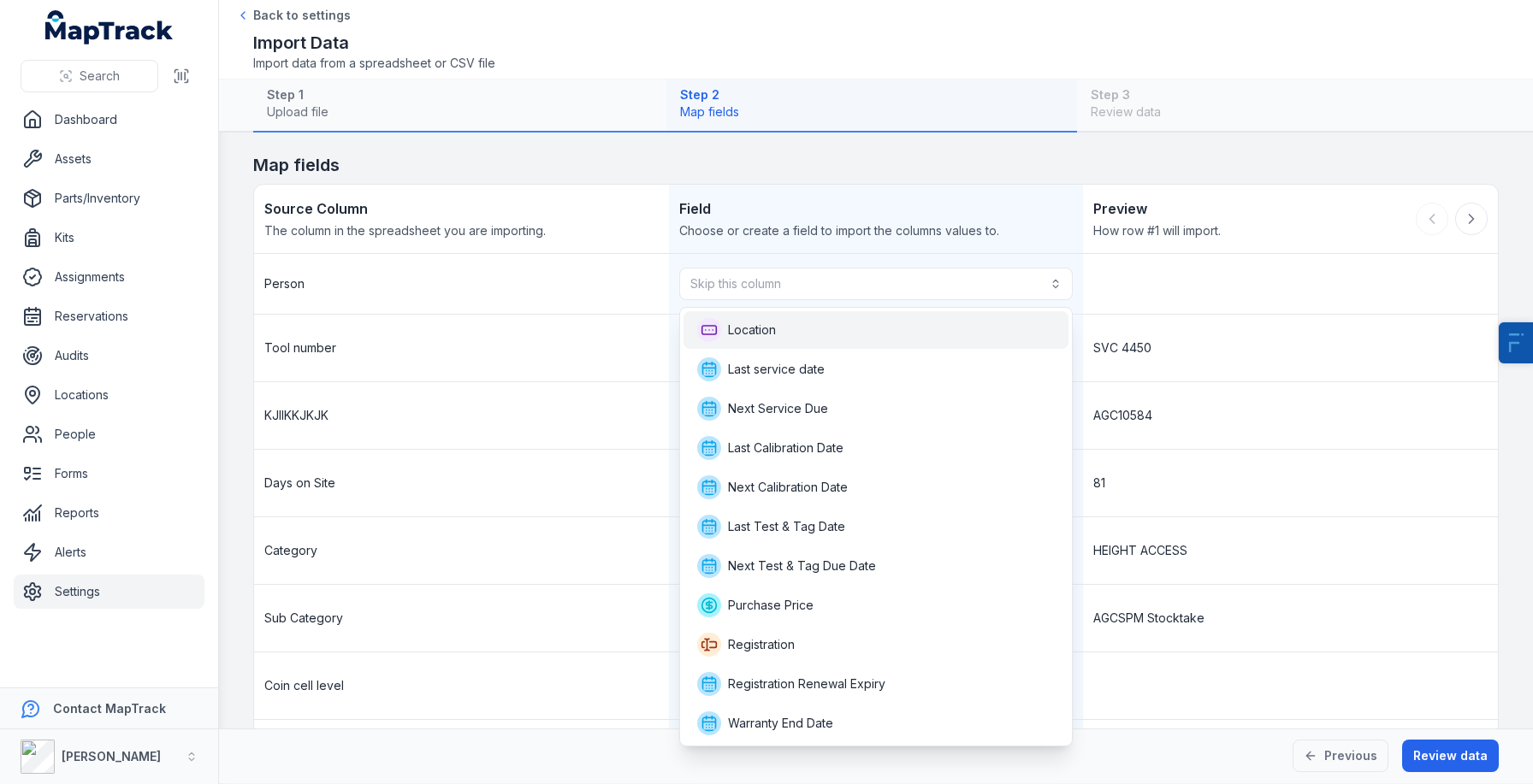
click at [773, 328] on span "Location" at bounding box center [752, 329] width 48 height 17
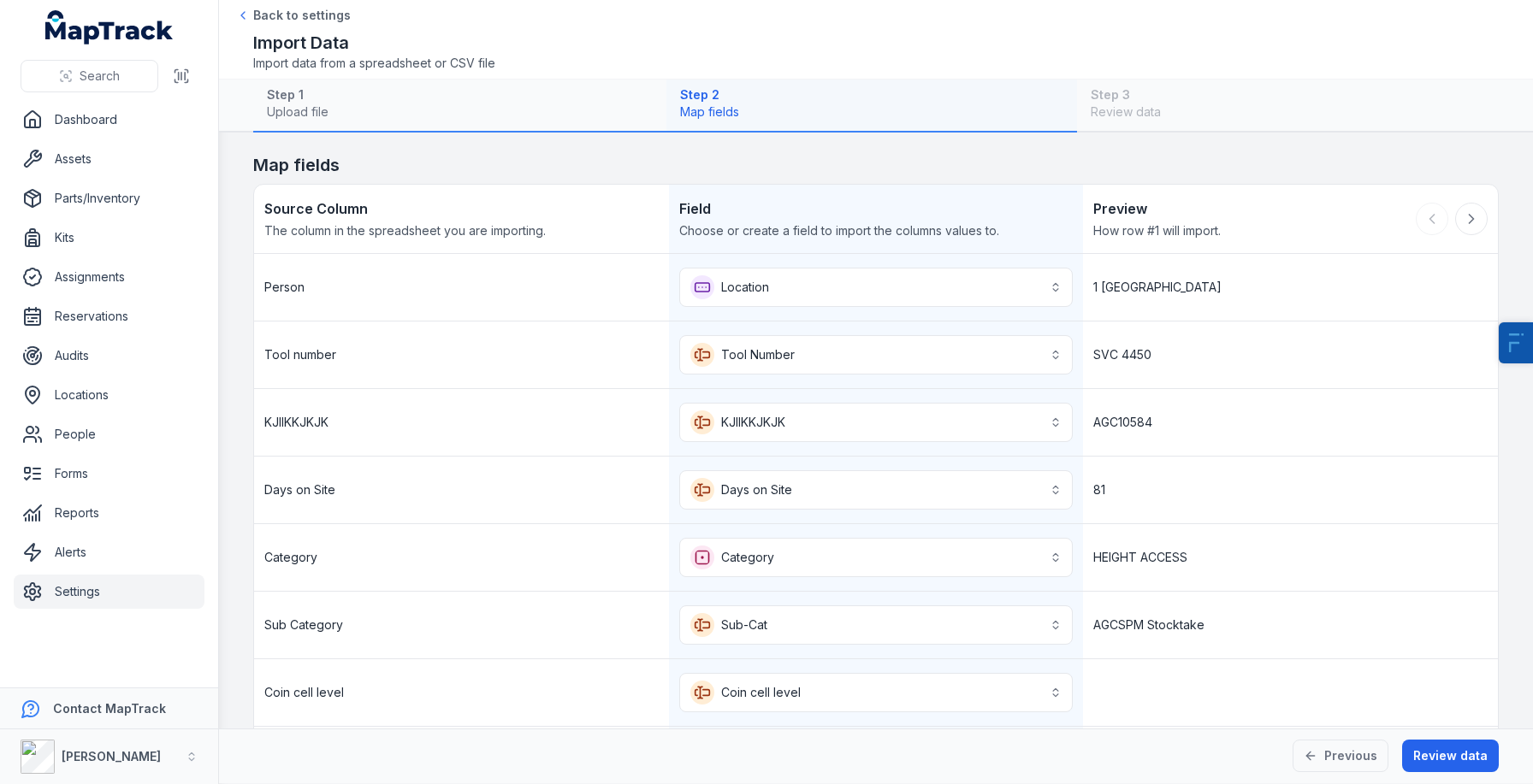
click at [600, 317] on div "Person" at bounding box center [462, 287] width 415 height 67
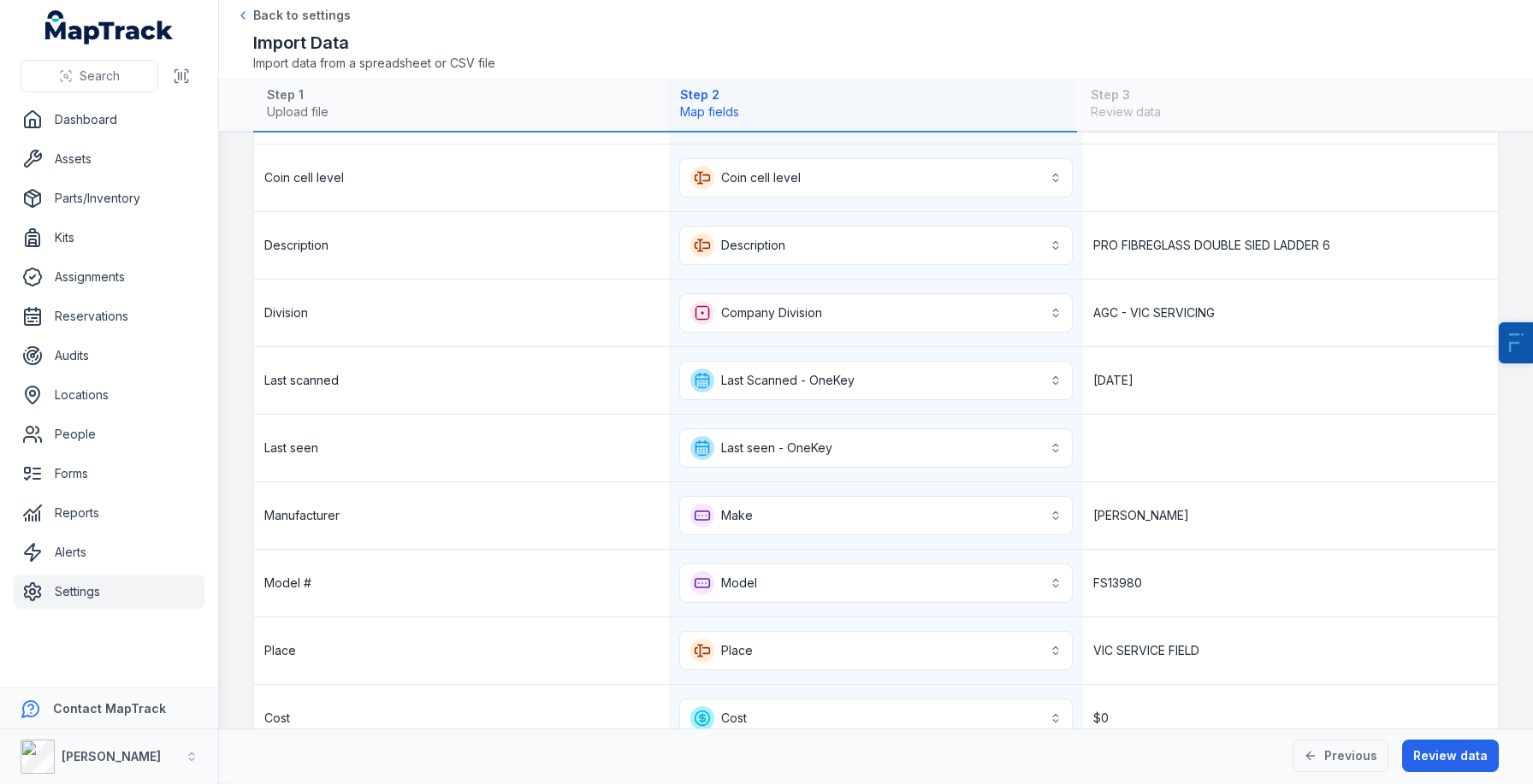
scroll to position [823, 0]
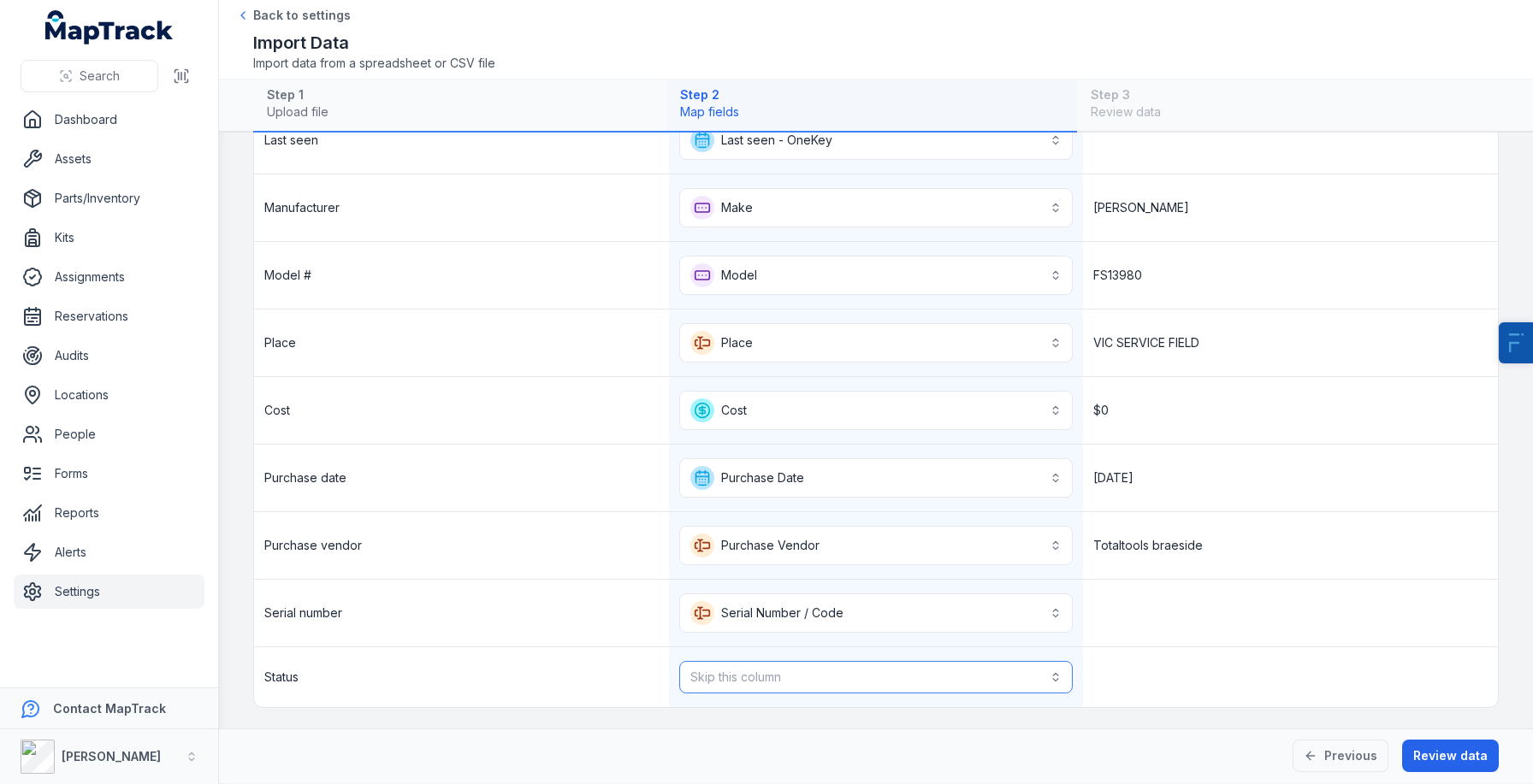
click at [939, 667] on button "Skip this column" at bounding box center [876, 677] width 394 height 33
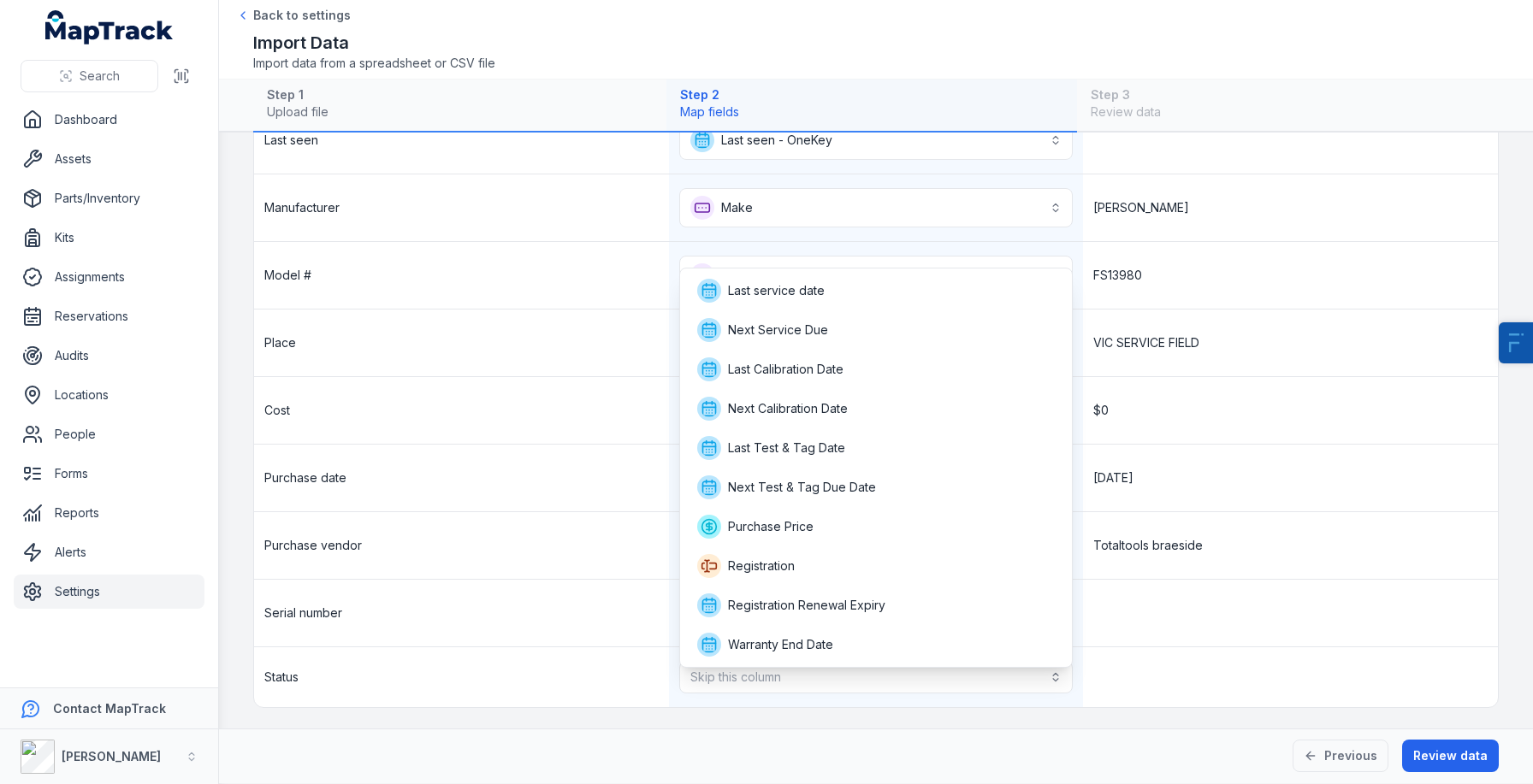
click at [1283, 558] on div "**********" at bounding box center [876, 69] width 1244 height 1276
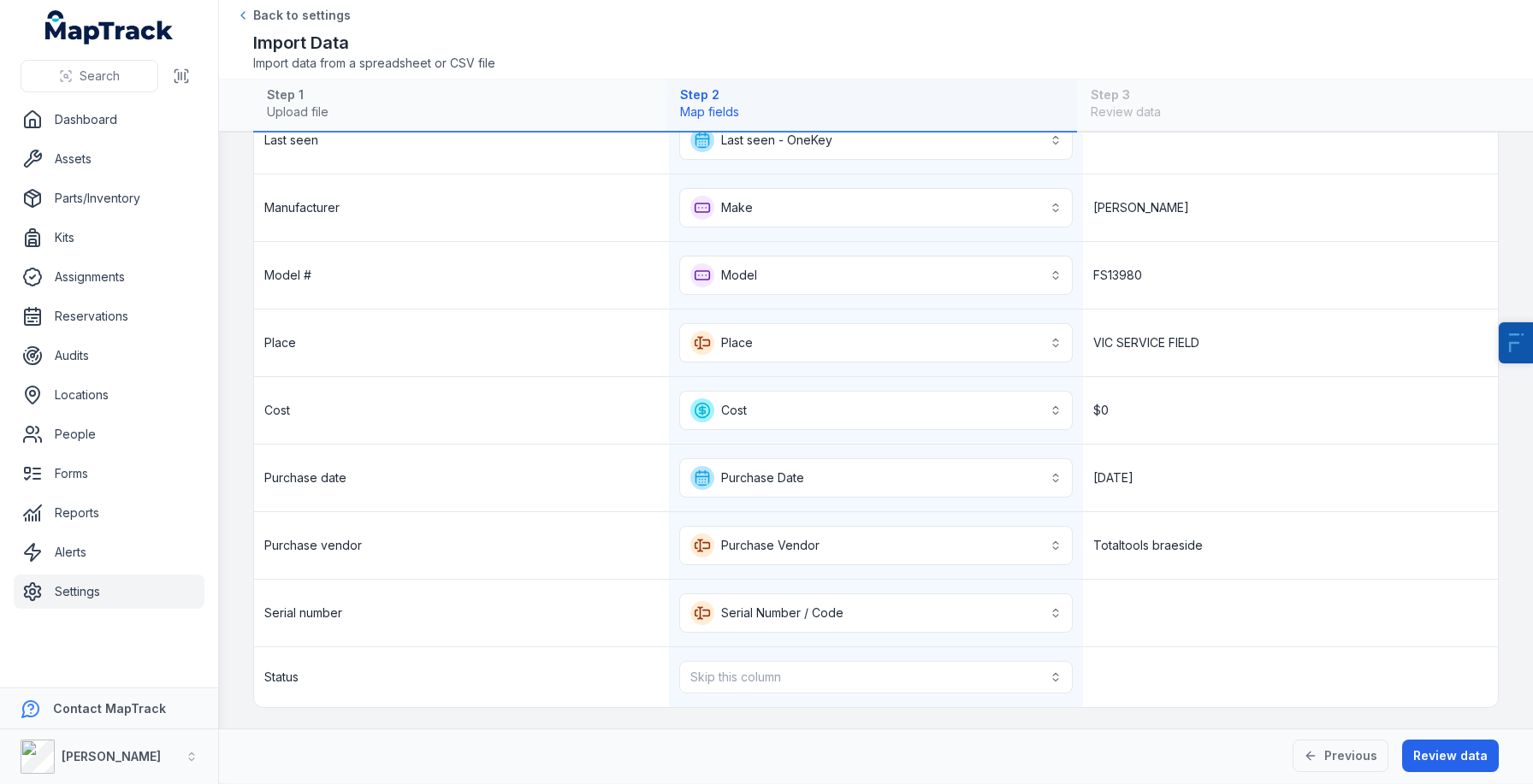
click at [1283, 558] on div "Totaltools braeside" at bounding box center [1290, 545] width 415 height 67
click at [1463, 757] on button "Review data" at bounding box center [1450, 755] width 97 height 33
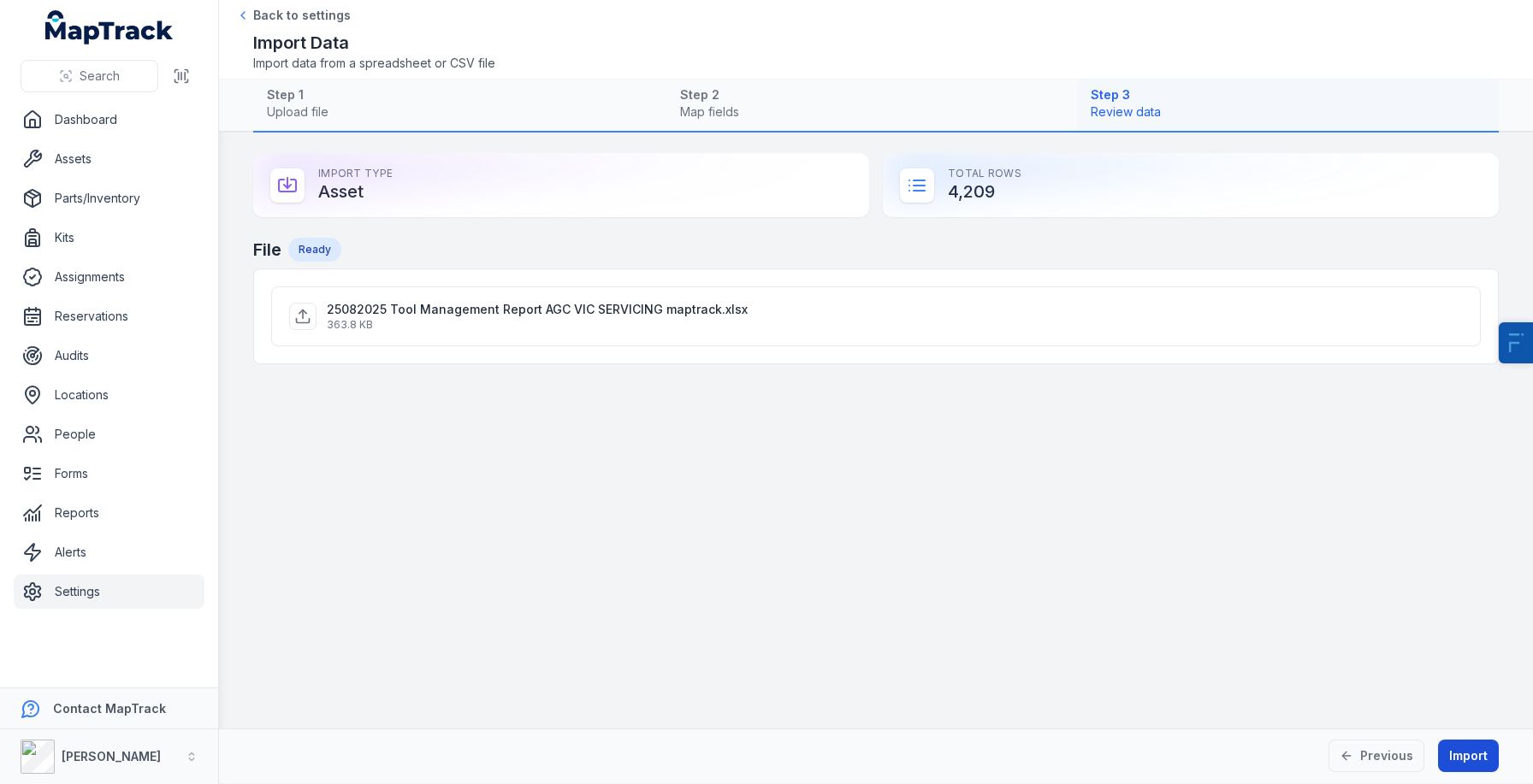
scroll to position [0, 0]
click at [1463, 757] on button "Import" at bounding box center [1468, 755] width 61 height 33
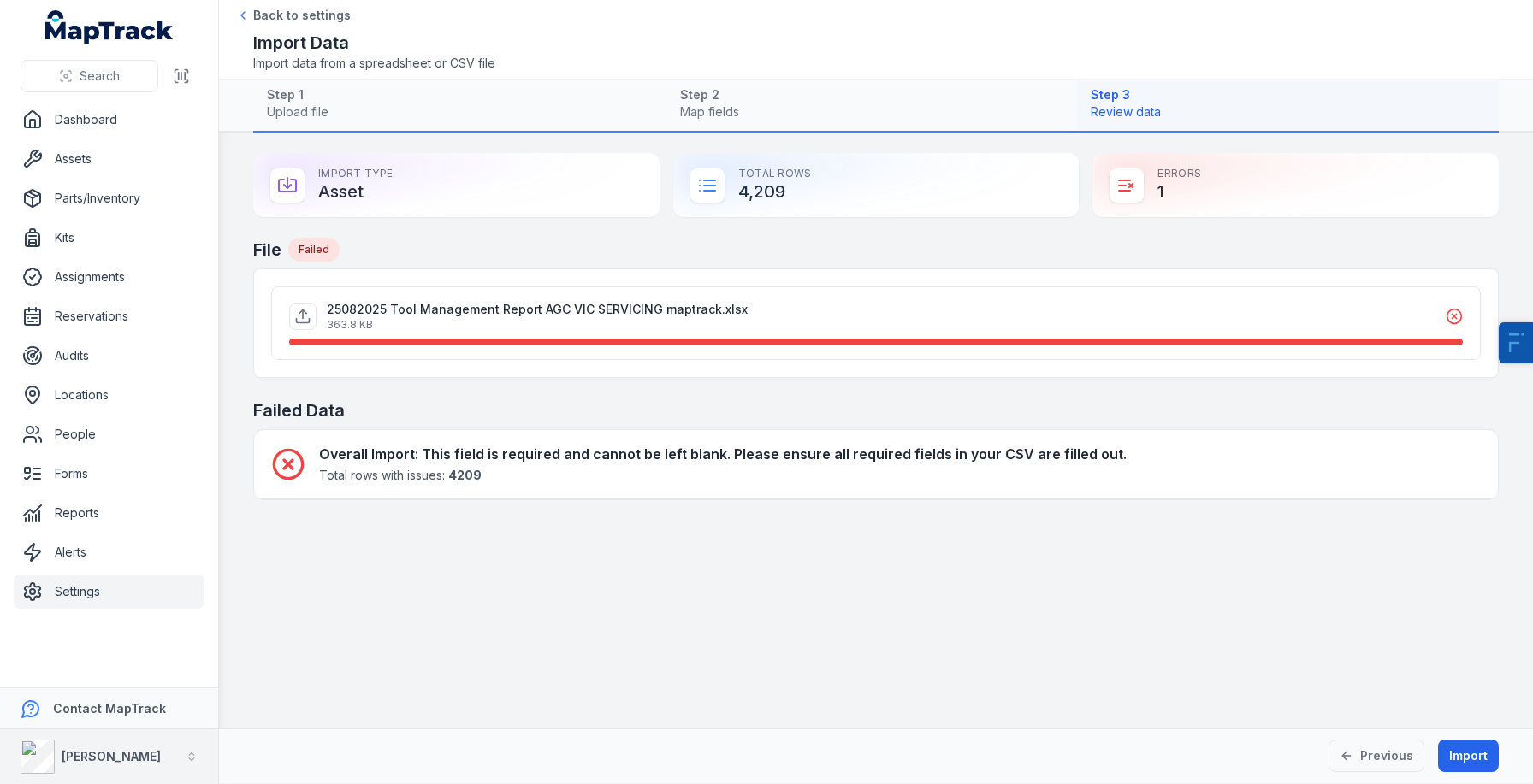
click at [129, 755] on strong "[PERSON_NAME]" at bounding box center [111, 756] width 99 height 15
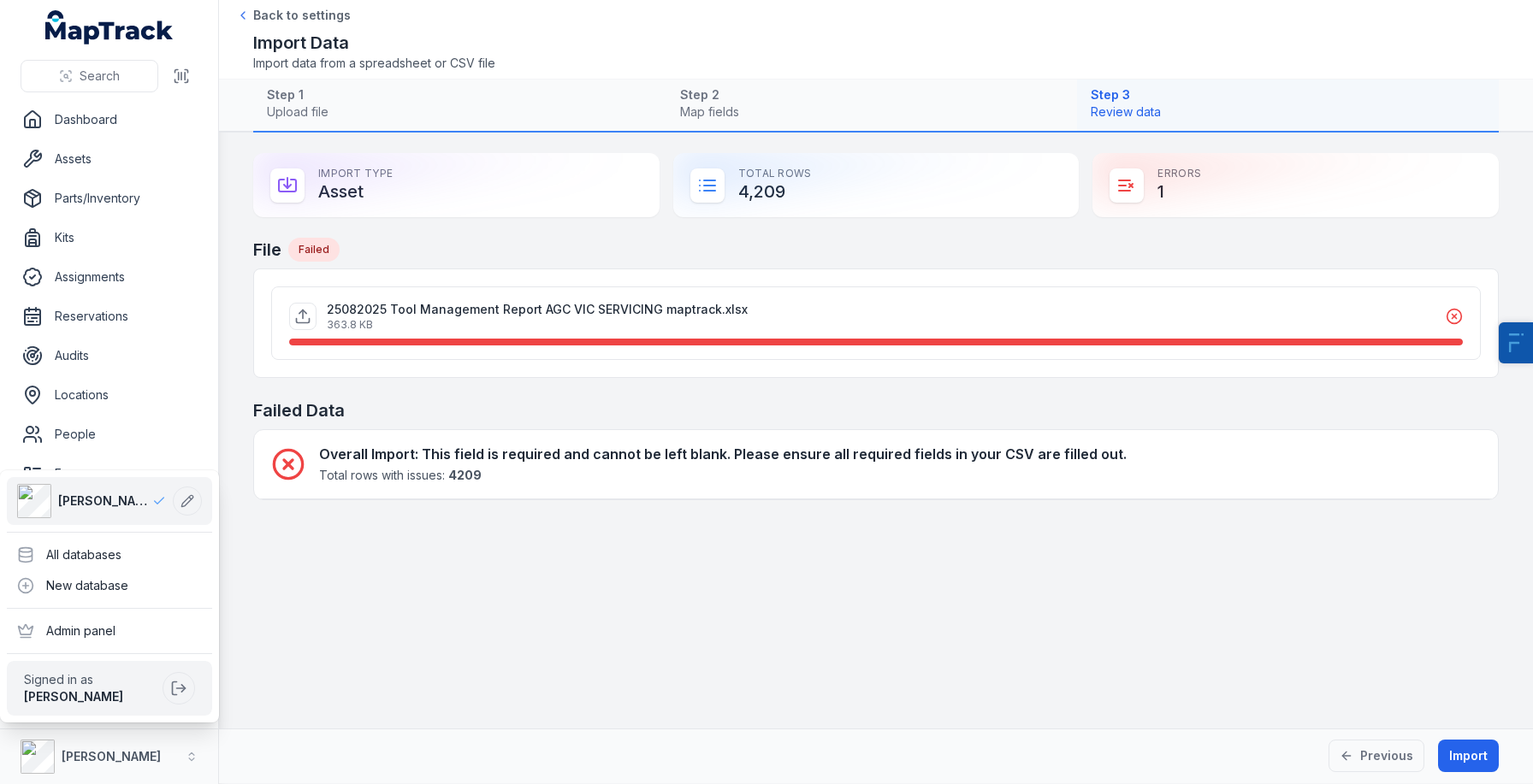
click at [554, 611] on div "Search Dashboard Assets Parts/Inventory Kits Assignments Reservations Audits Lo…" at bounding box center [766, 392] width 1533 height 784
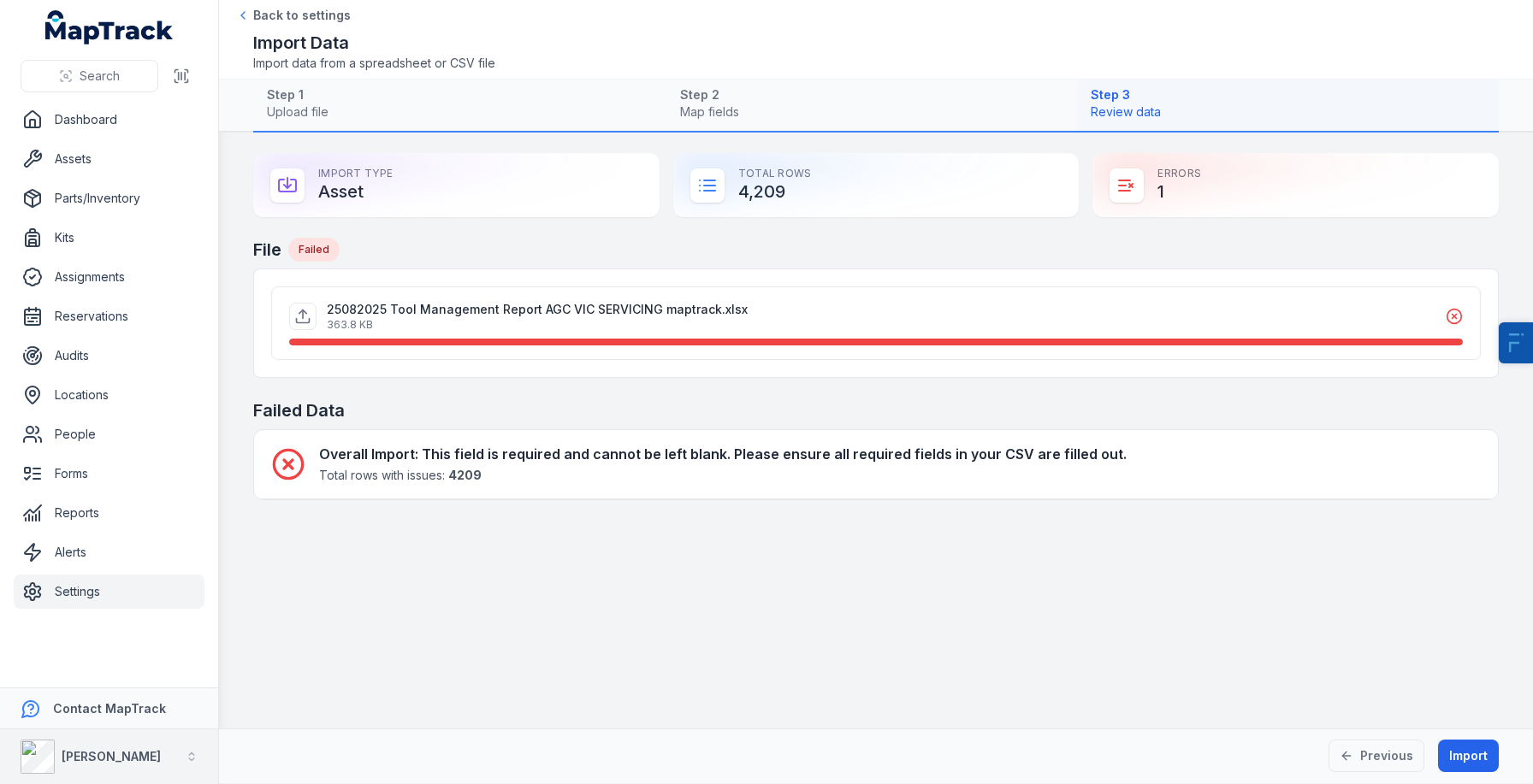
click at [115, 759] on strong "[PERSON_NAME]" at bounding box center [111, 756] width 99 height 15
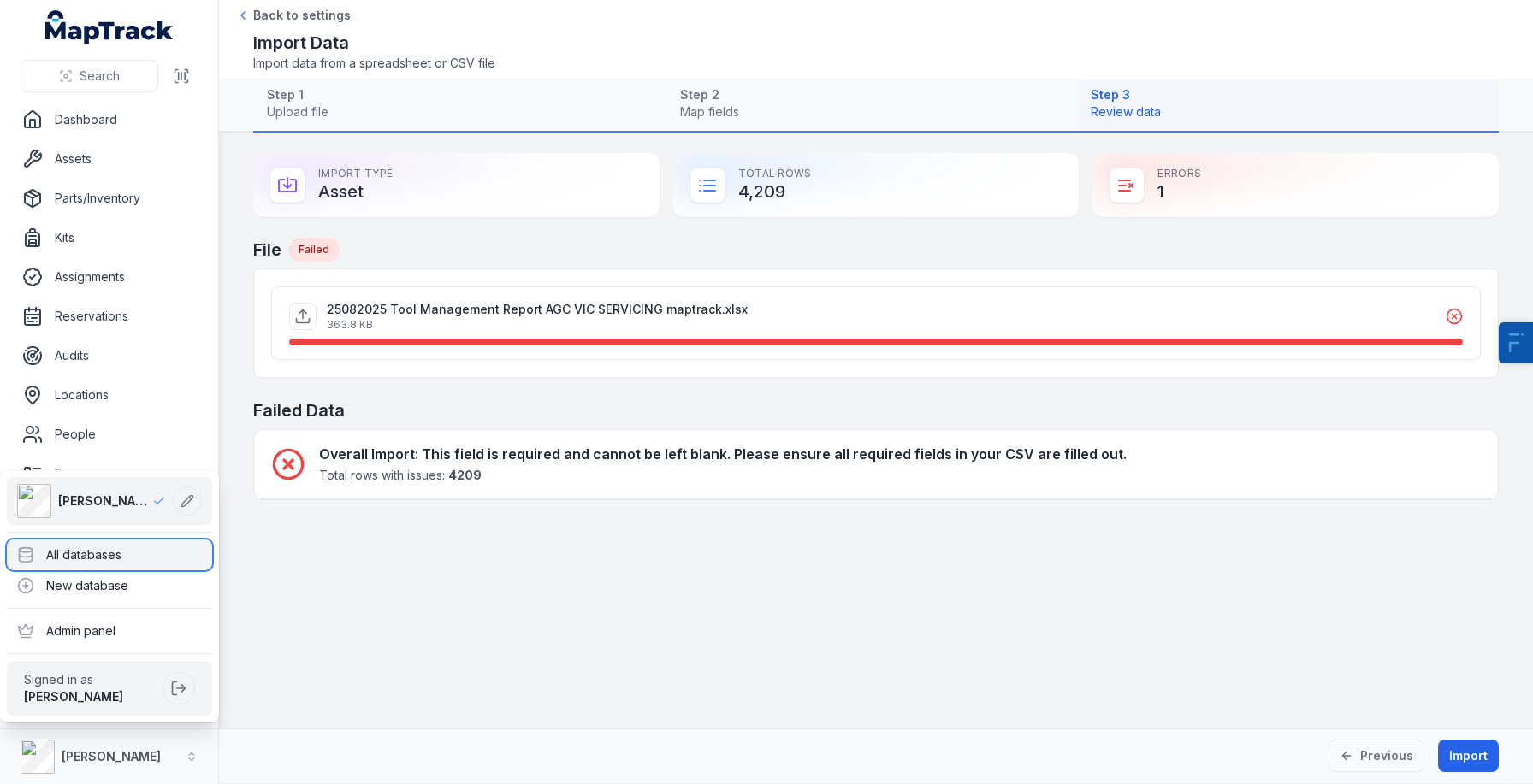
click at [168, 560] on div "All databases" at bounding box center [110, 555] width 206 height 31
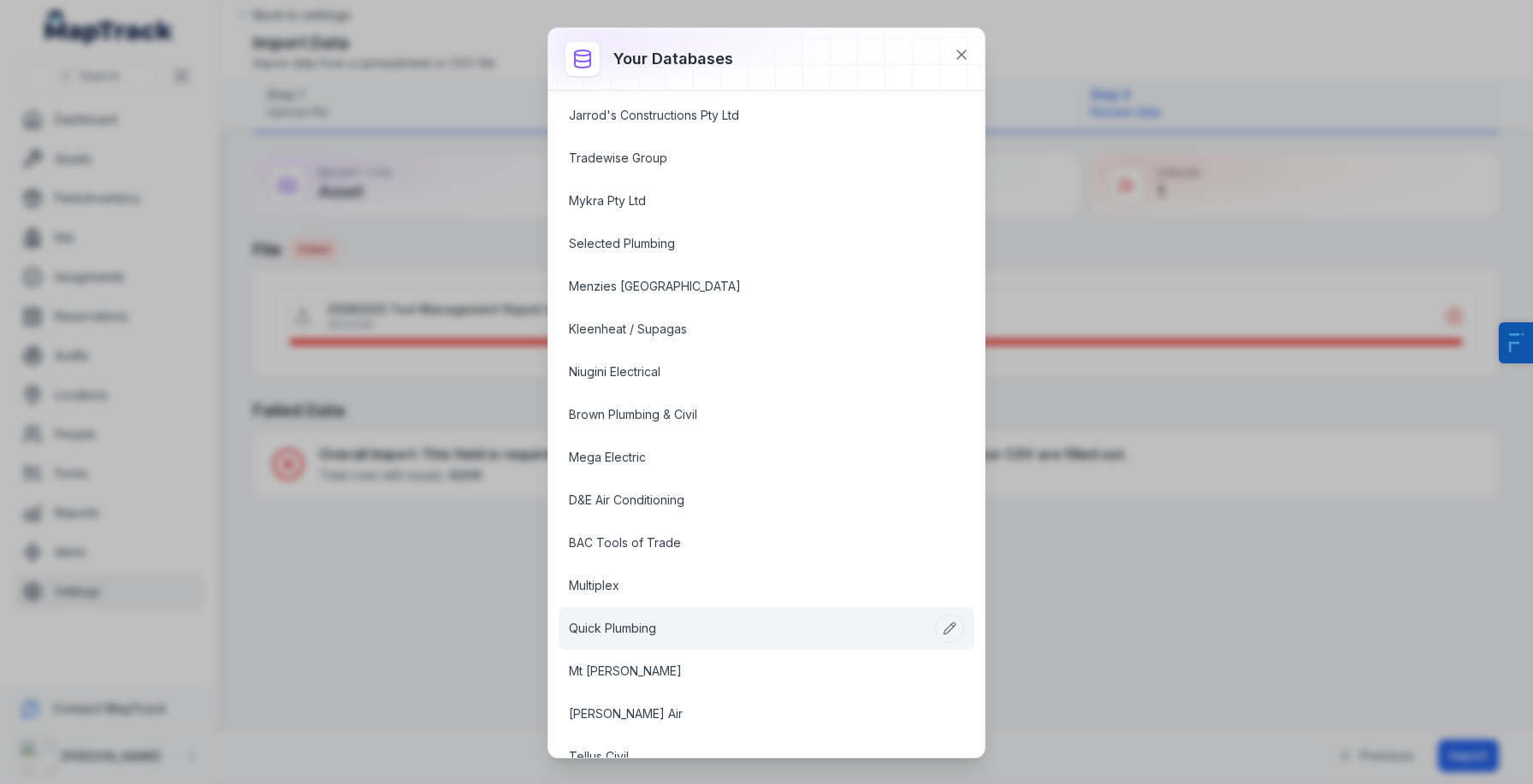
scroll to position [1024, 0]
